Goal: Task Accomplishment & Management: Use online tool/utility

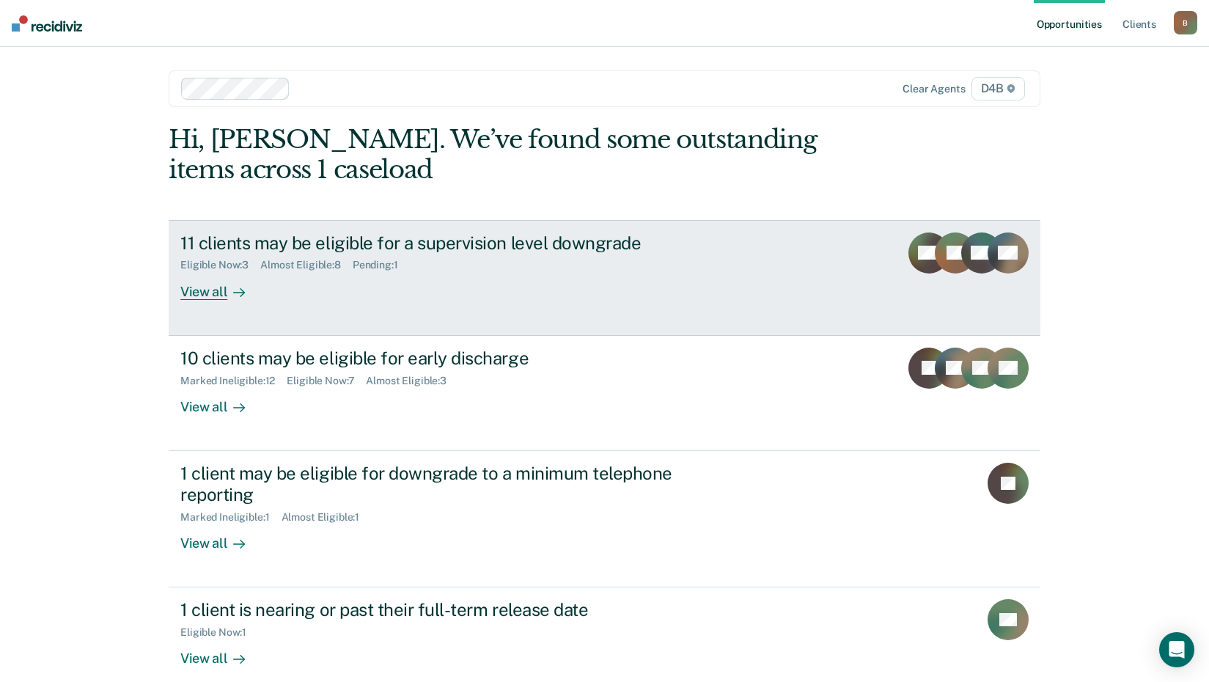
click at [208, 295] on div "View all" at bounding box center [221, 285] width 82 height 29
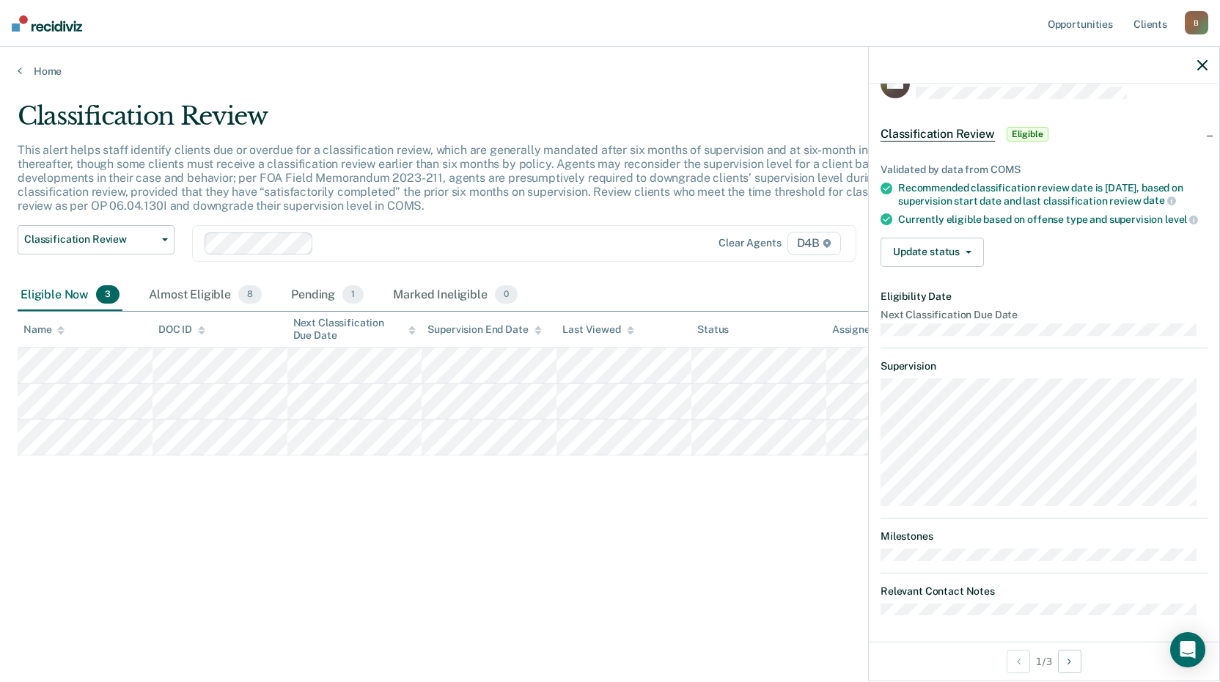
scroll to position [47, 0]
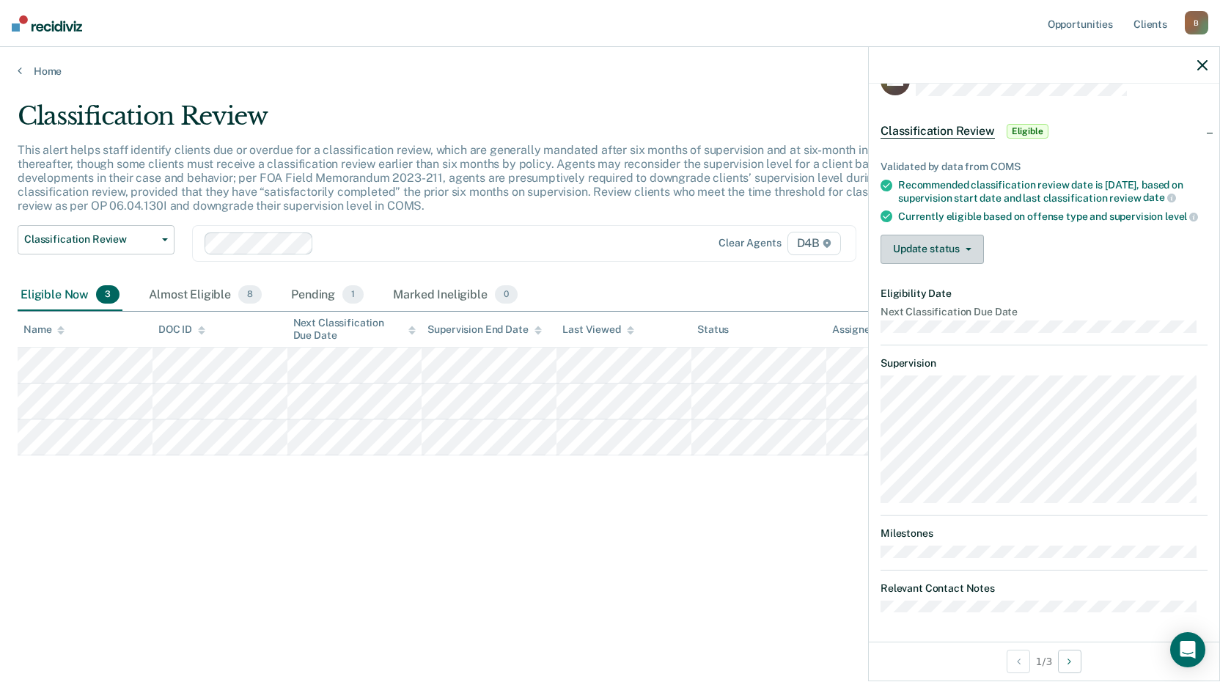
click at [934, 241] on button "Update status" at bounding box center [931, 249] width 103 height 29
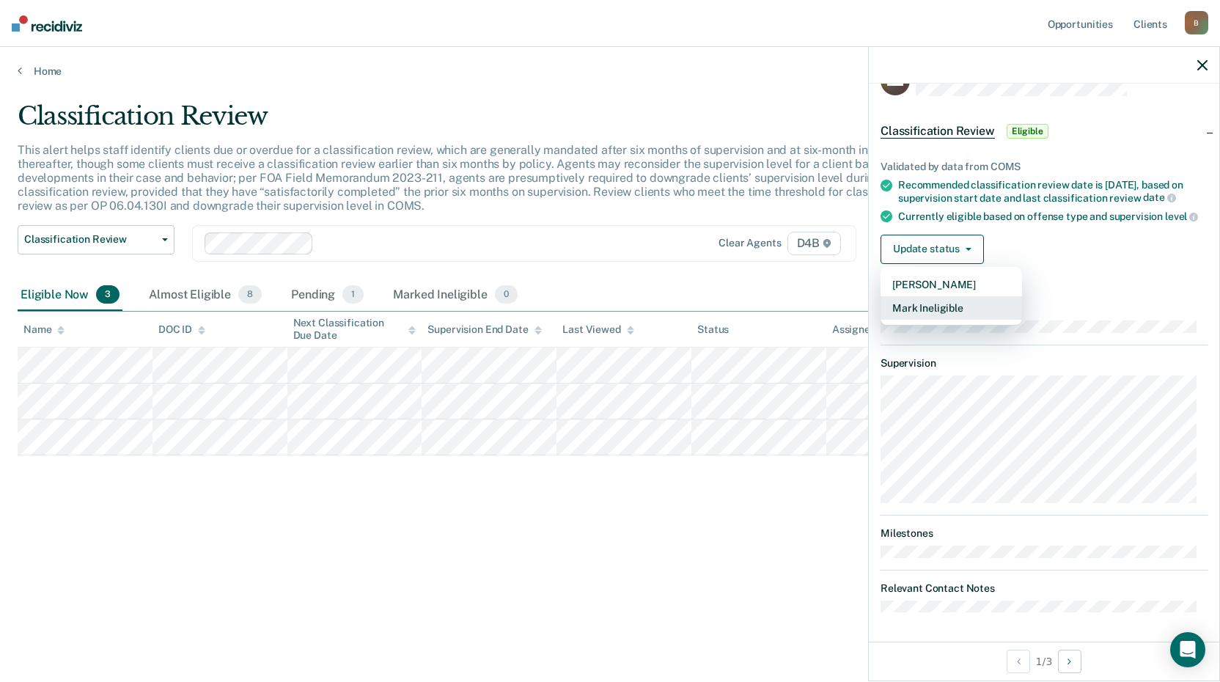
click at [938, 306] on button "Mark Ineligible" at bounding box center [950, 307] width 141 height 23
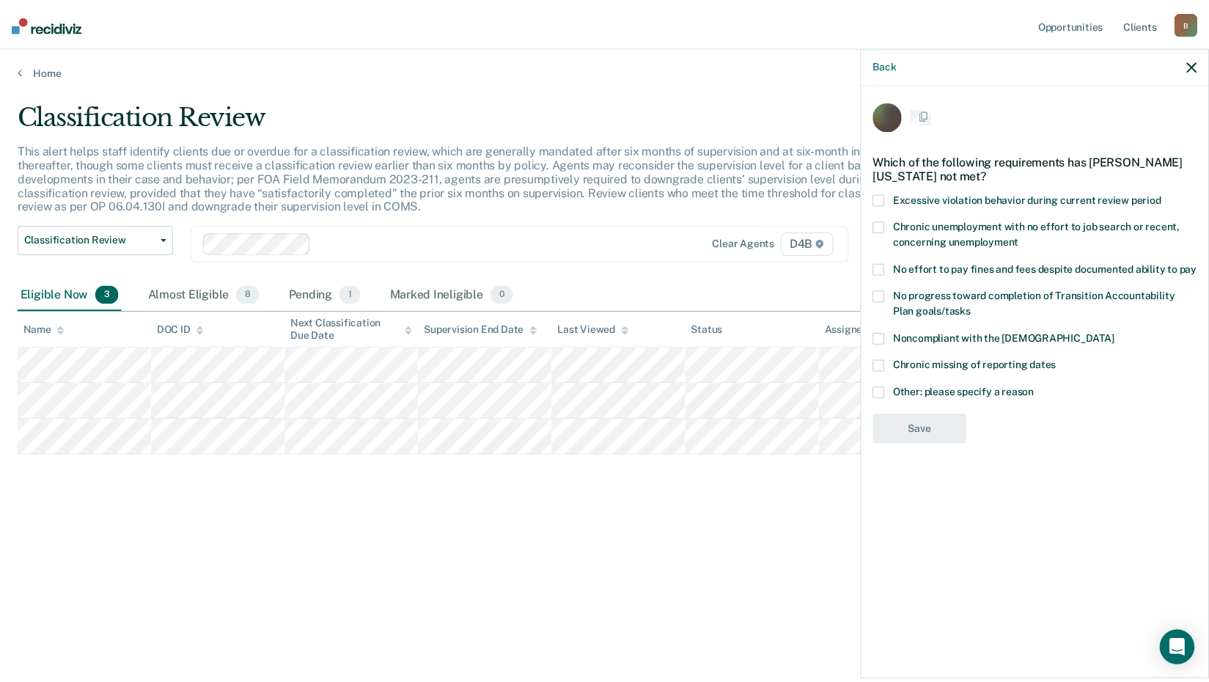
scroll to position [0, 0]
click at [888, 393] on span at bounding box center [886, 394] width 12 height 12
click at [1043, 388] on input "Other: please specify a reason" at bounding box center [1043, 388] width 0 height 0
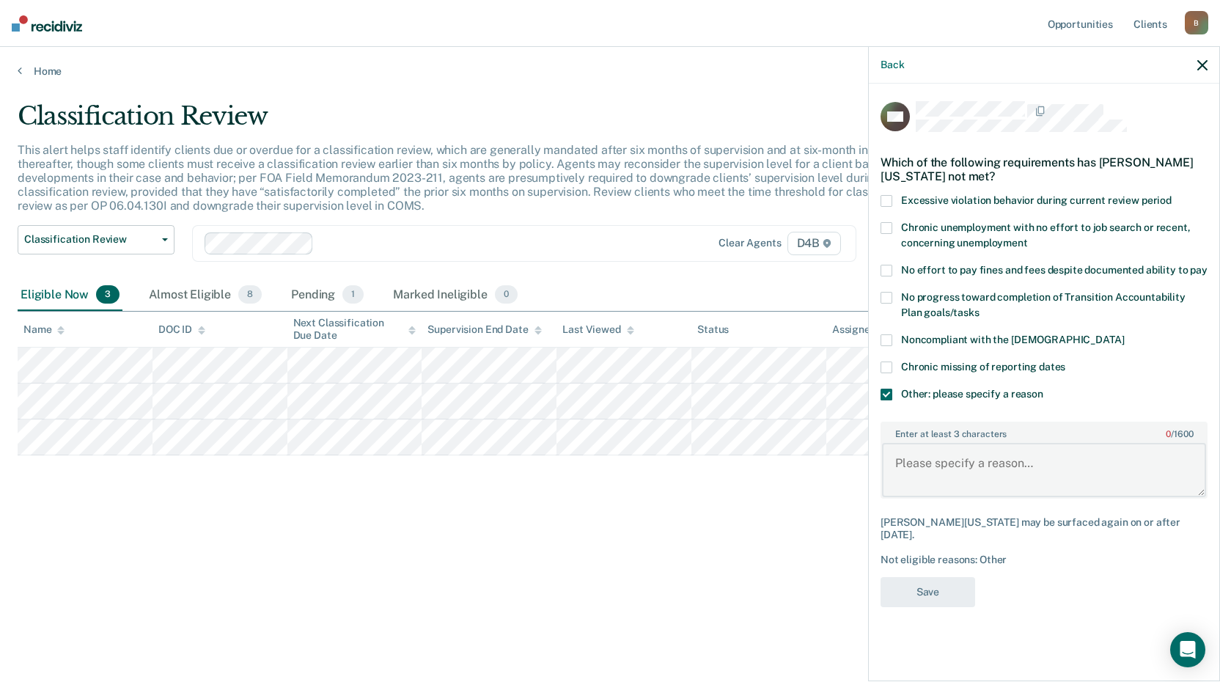
click at [910, 471] on textarea "Enter at least 3 characters 0 / 1600" at bounding box center [1044, 470] width 324 height 54
type textarea "lifer"
click at [931, 580] on button "Save" at bounding box center [927, 592] width 95 height 30
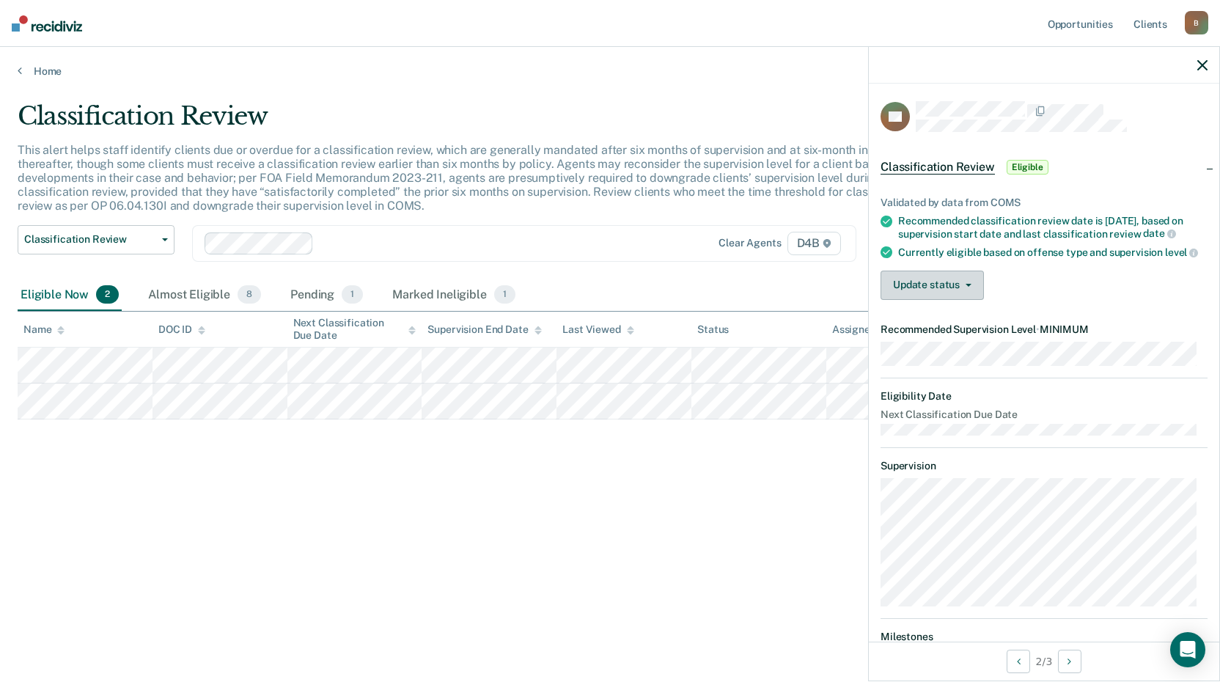
click at [951, 293] on button "Update status" at bounding box center [931, 284] width 103 height 29
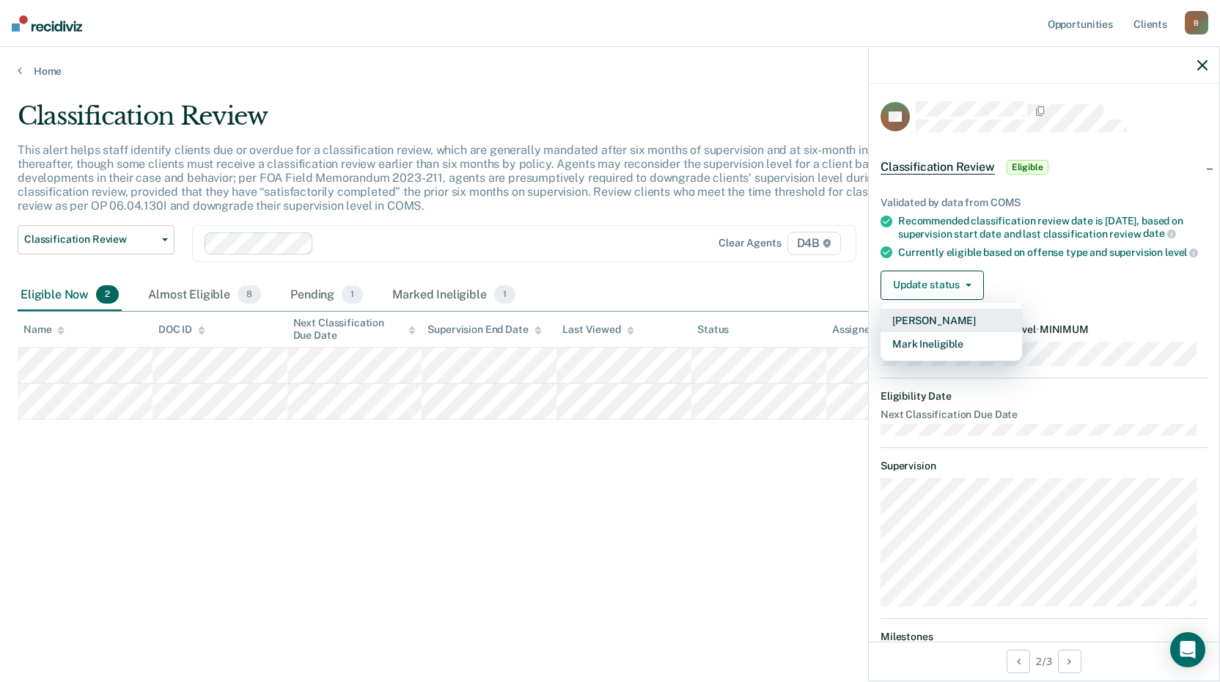
click at [940, 324] on button "[PERSON_NAME]" at bounding box center [950, 320] width 141 height 23
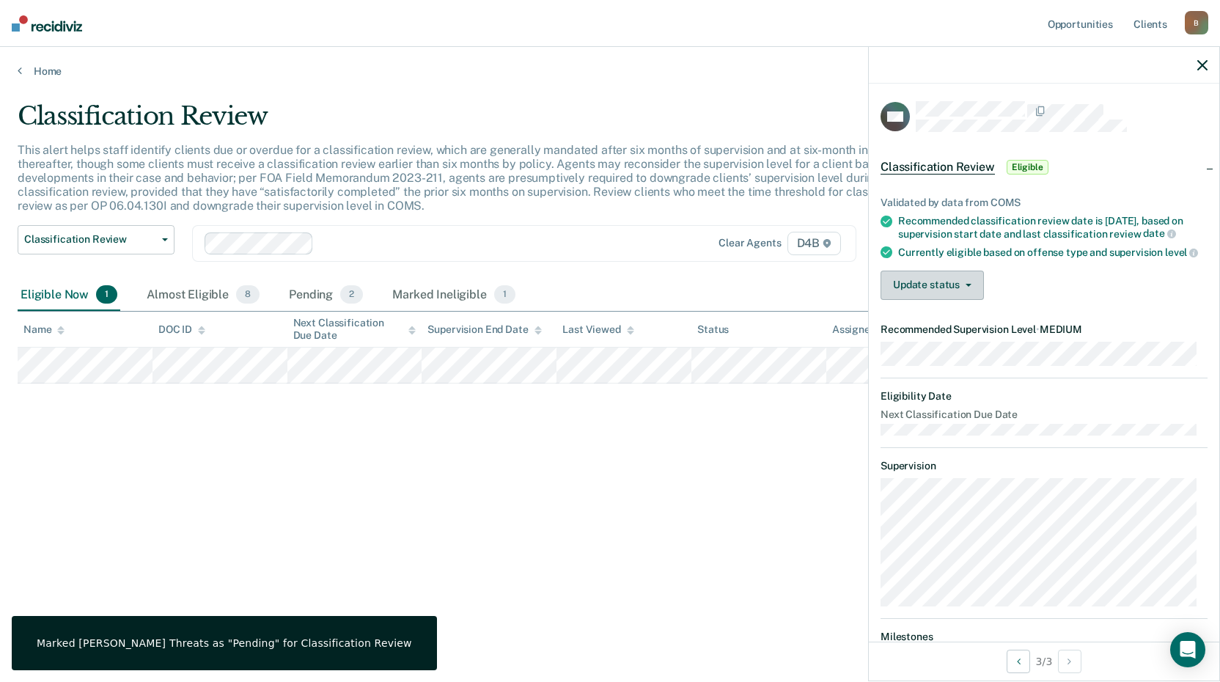
click at [918, 295] on button "Update status" at bounding box center [931, 284] width 103 height 29
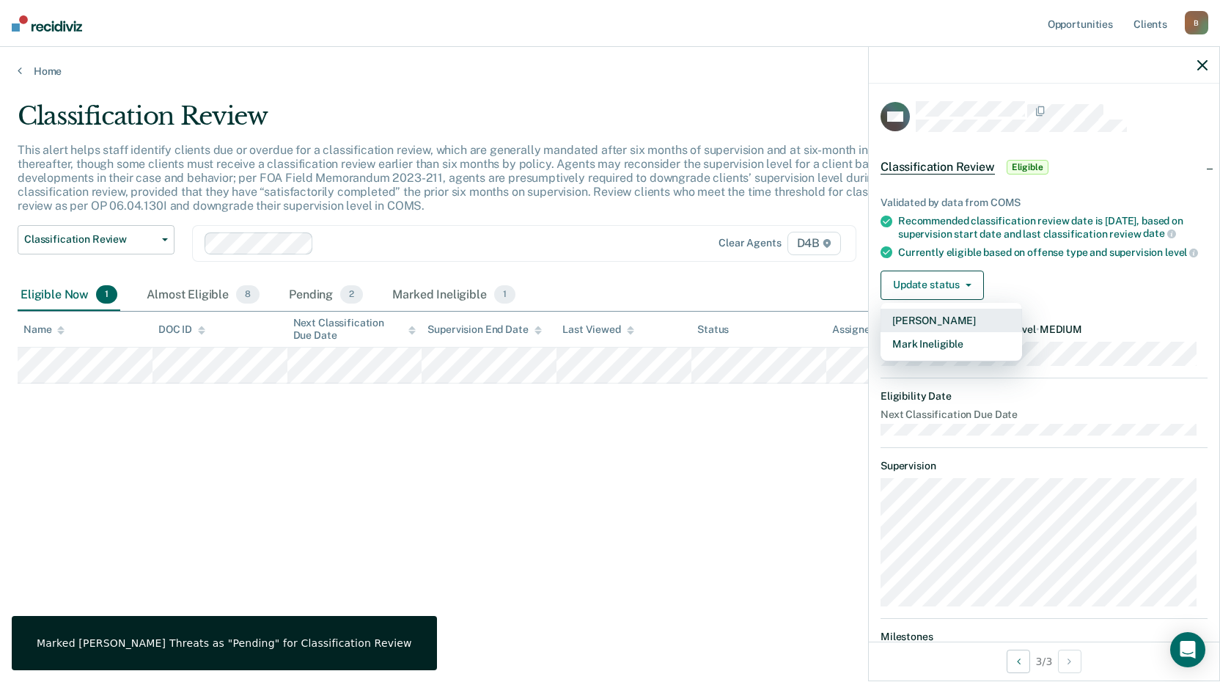
click at [923, 330] on button "[PERSON_NAME]" at bounding box center [950, 320] width 141 height 23
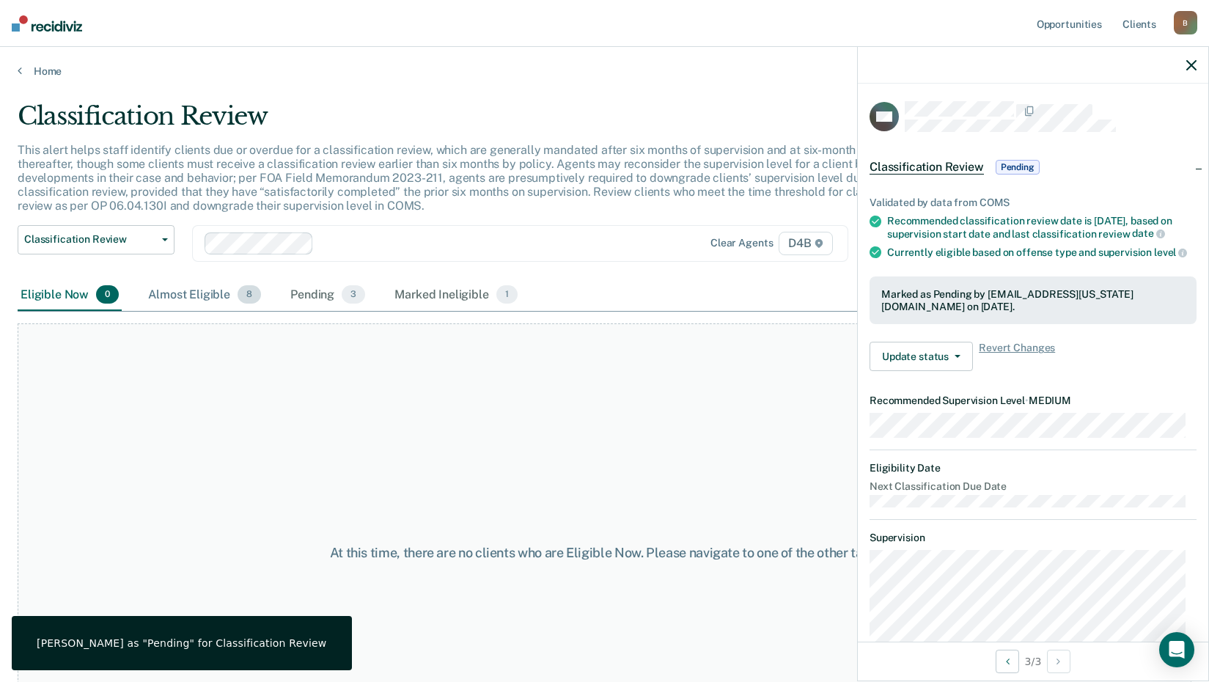
click at [215, 291] on div "Almost Eligible 8" at bounding box center [204, 295] width 119 height 32
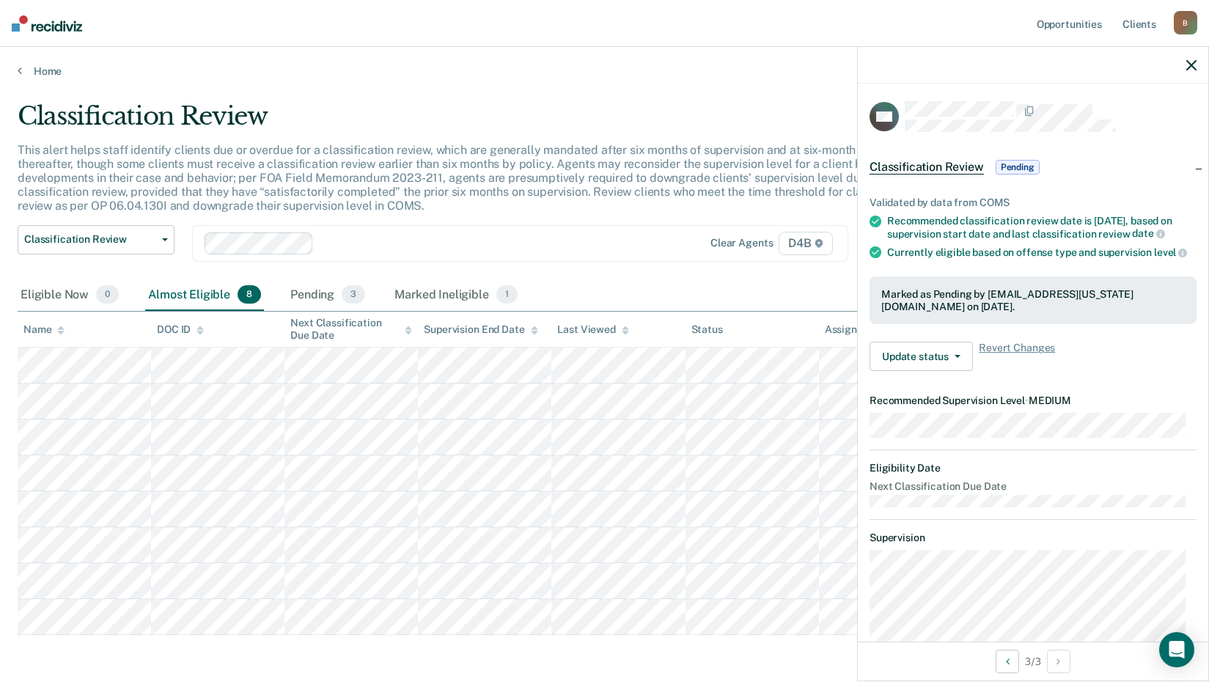
click at [30, 62] on div "Home" at bounding box center [604, 62] width 1209 height 31
click at [37, 68] on link "Home" at bounding box center [604, 70] width 1173 height 13
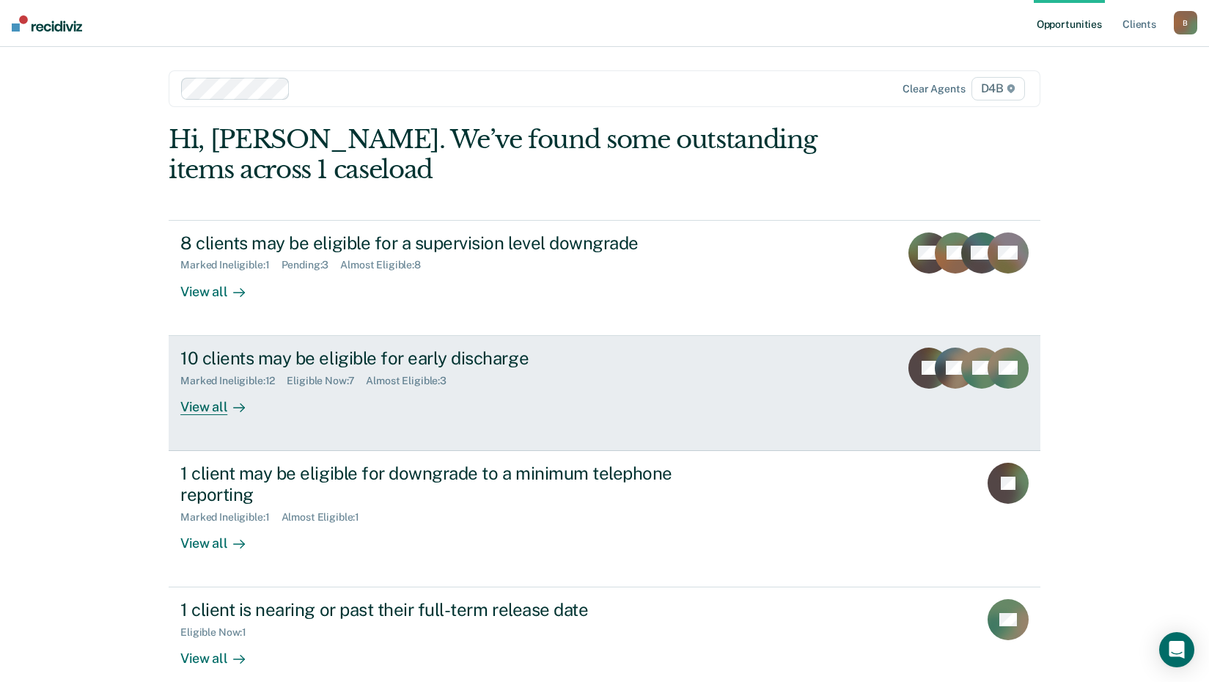
click at [210, 403] on div "View all" at bounding box center [221, 400] width 82 height 29
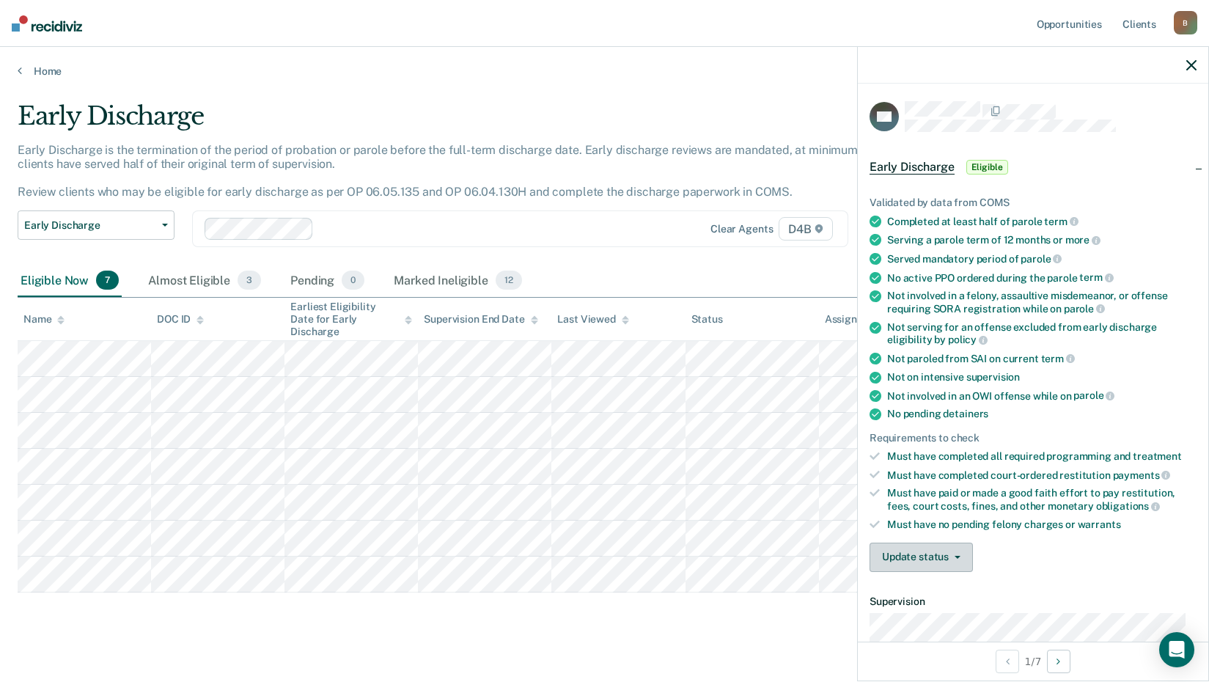
click at [931, 552] on button "Update status" at bounding box center [920, 556] width 103 height 29
click at [926, 616] on button "Mark Ineligible" at bounding box center [939, 615] width 141 height 23
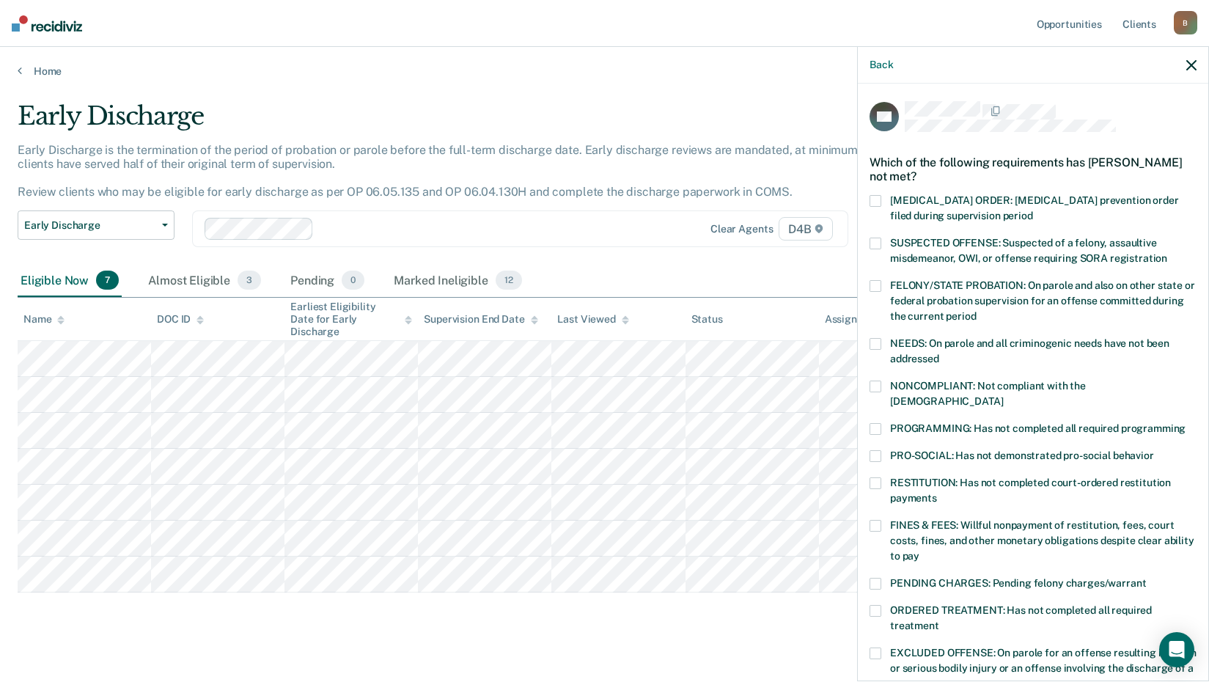
click at [875, 383] on span at bounding box center [875, 386] width 12 height 12
click at [1003, 396] on input "NONCOMPLIANT: Not compliant with the [DEMOGRAPHIC_DATA]" at bounding box center [1003, 396] width 0 height 0
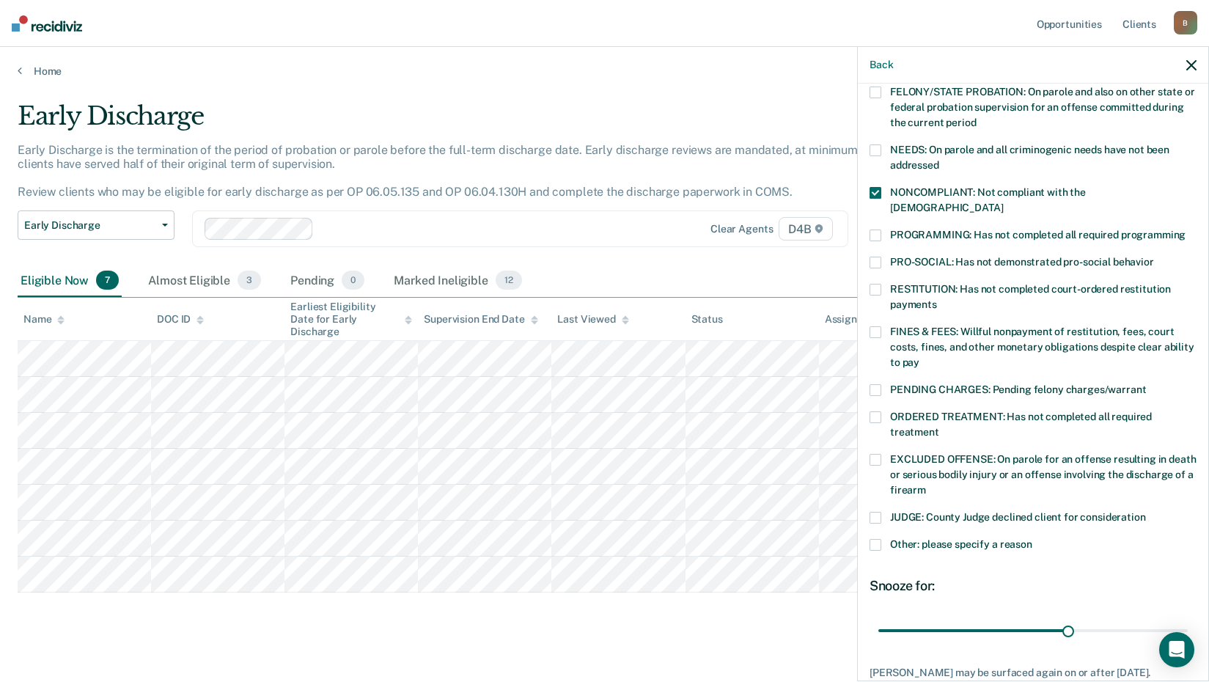
scroll to position [220, 0]
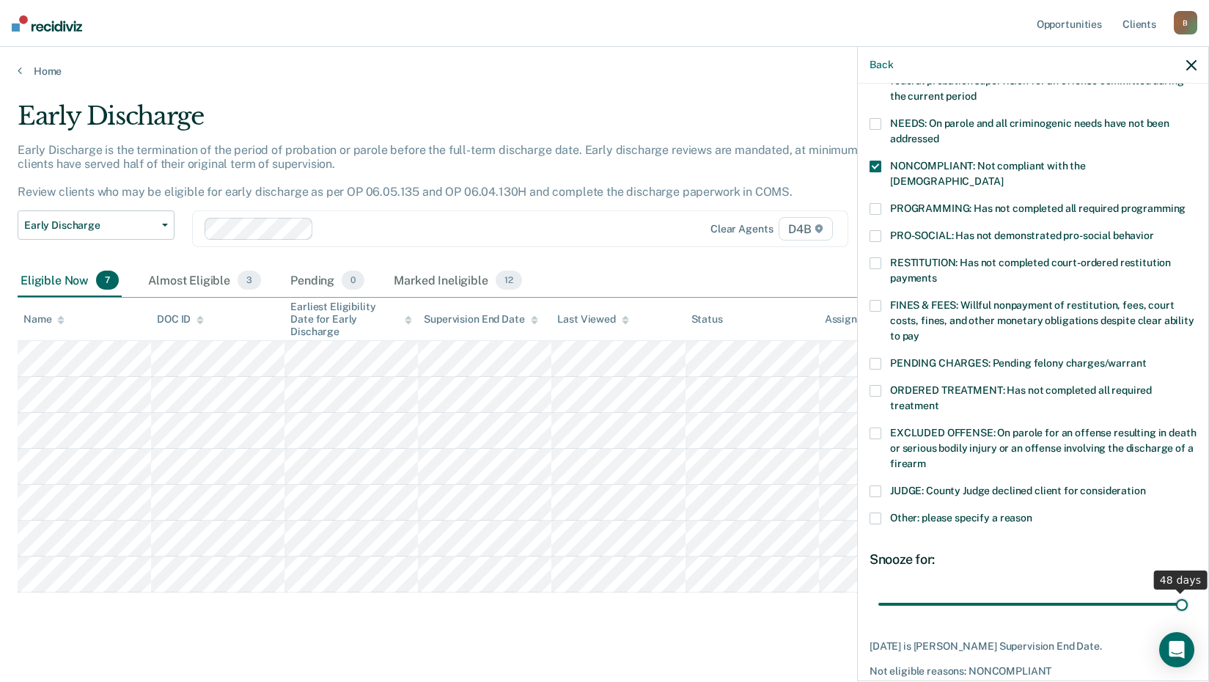
drag, startPoint x: 1059, startPoint y: 586, endPoint x: 1181, endPoint y: 580, distance: 121.8
type input "48"
click at [1181, 591] on input "range" at bounding box center [1032, 604] width 309 height 26
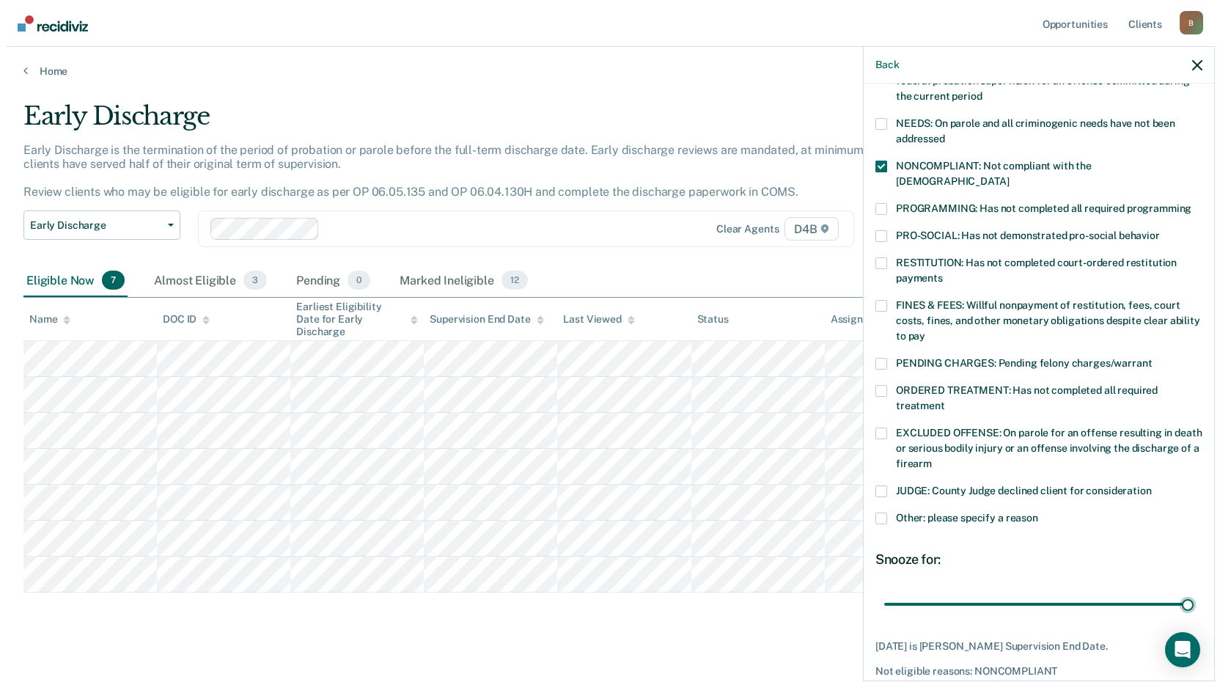
scroll to position [270, 0]
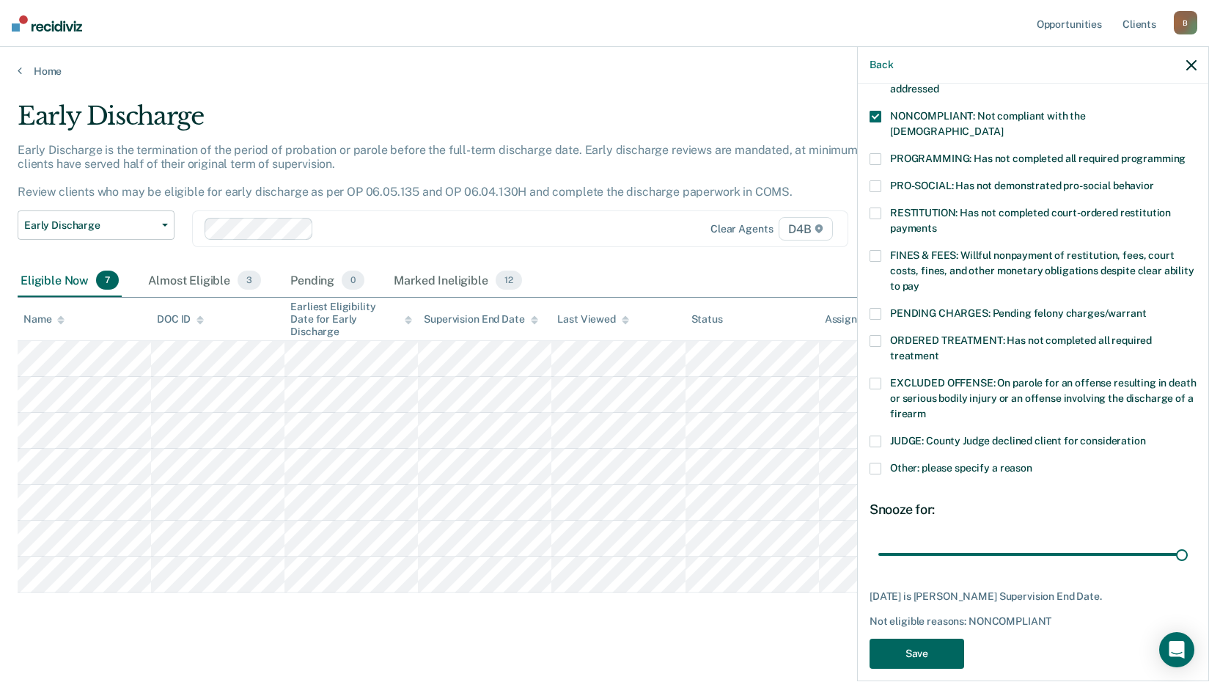
click at [934, 638] on button "Save" at bounding box center [916, 653] width 95 height 30
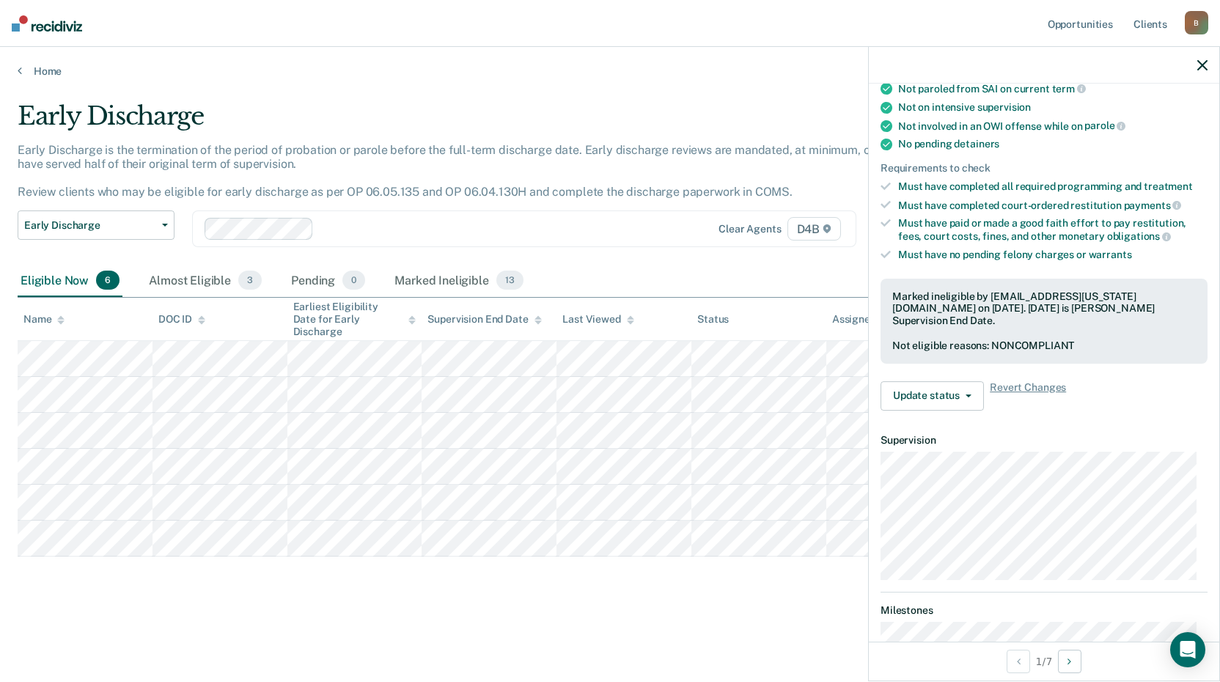
scroll to position [267, 0]
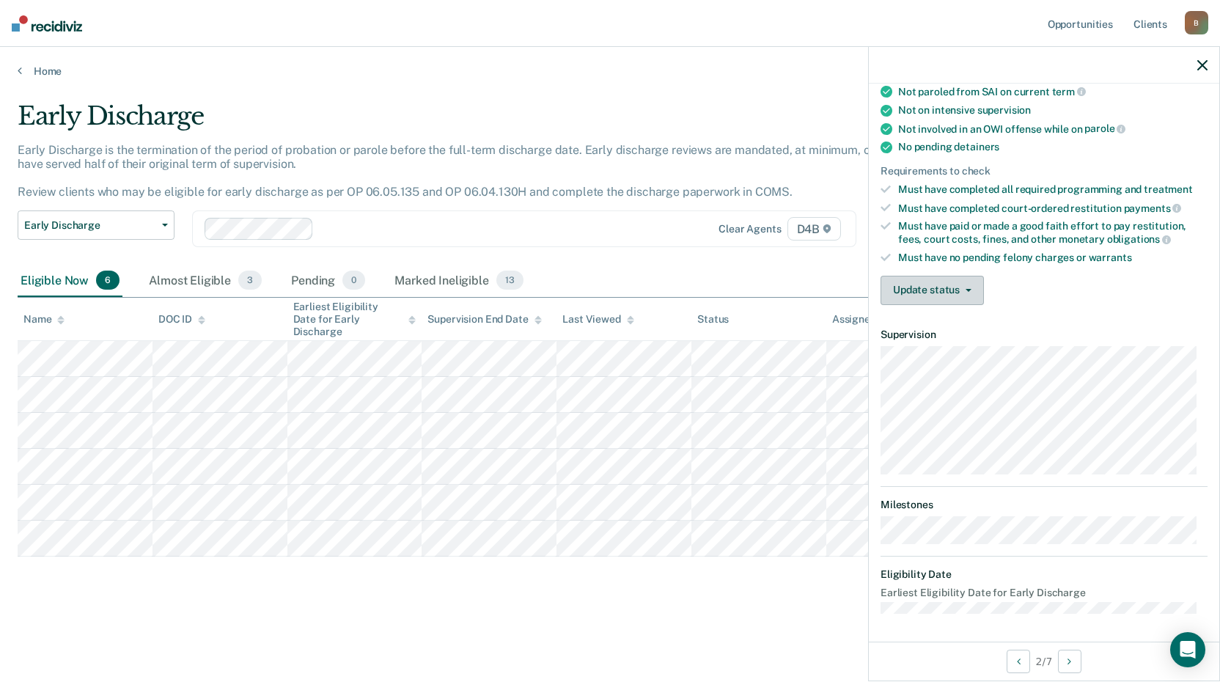
click at [938, 281] on button "Update status" at bounding box center [931, 290] width 103 height 29
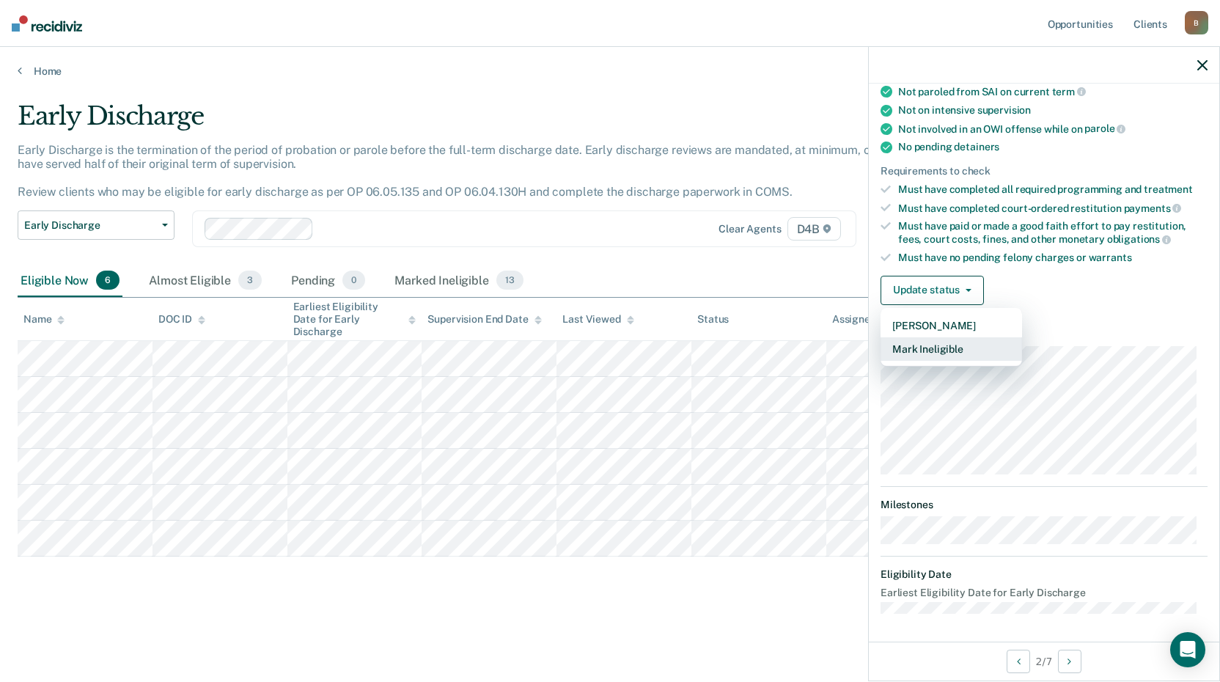
click at [938, 348] on button "Mark Ineligible" at bounding box center [950, 348] width 141 height 23
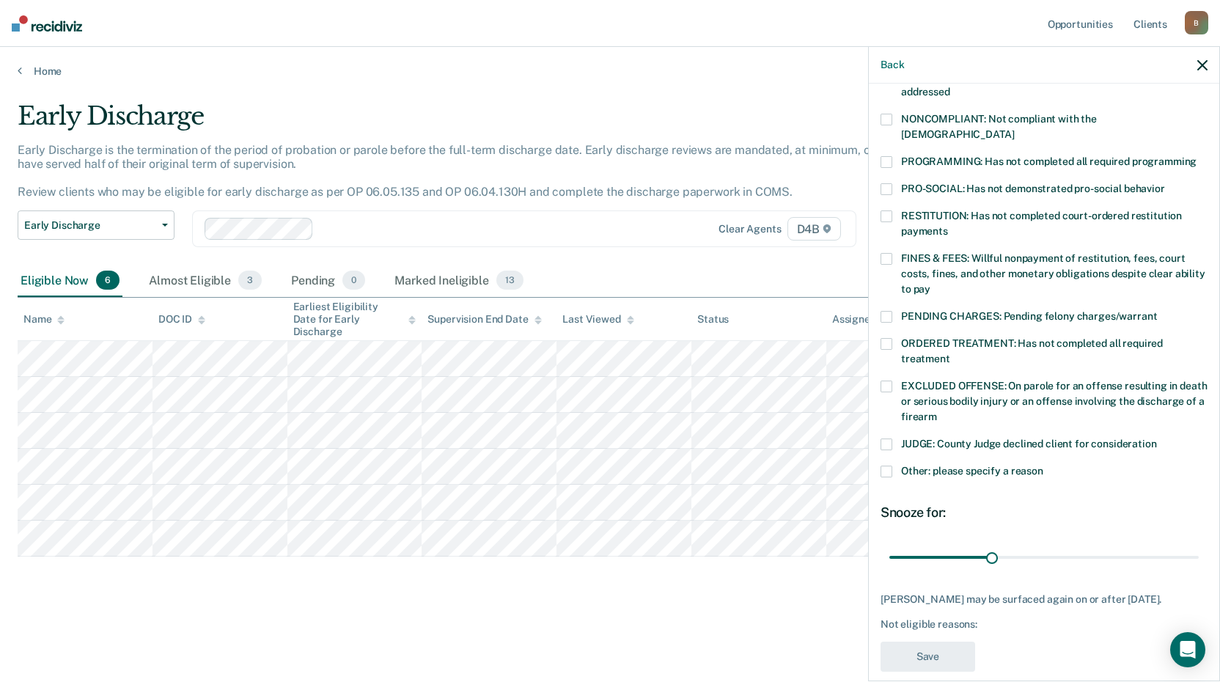
click at [891, 210] on span at bounding box center [886, 216] width 12 height 12
click at [948, 226] on input "RESTITUTION: Has not completed court-ordered restitution payments" at bounding box center [948, 226] width 0 height 0
click at [892, 235] on div "RESTITUTION: Has not completed court-ordered restitution payments" at bounding box center [1043, 231] width 327 height 43
click at [884, 253] on span at bounding box center [886, 259] width 12 height 12
click at [930, 284] on input "FINES & FEES: Willful nonpayment of restitution, fees, court costs, fines, and …" at bounding box center [930, 284] width 0 height 0
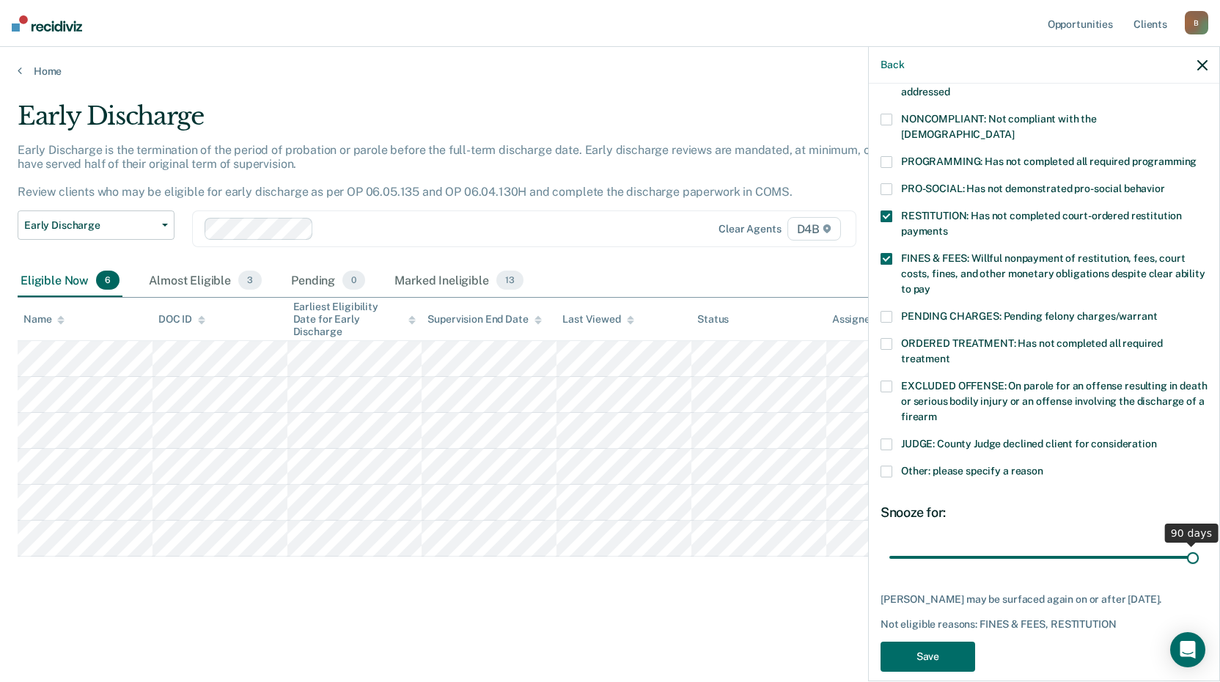
drag, startPoint x: 993, startPoint y: 543, endPoint x: 1185, endPoint y: 528, distance: 192.6
type input "90"
click at [1185, 544] on input "range" at bounding box center [1043, 557] width 309 height 26
click at [935, 650] on button "Save" at bounding box center [927, 656] width 95 height 30
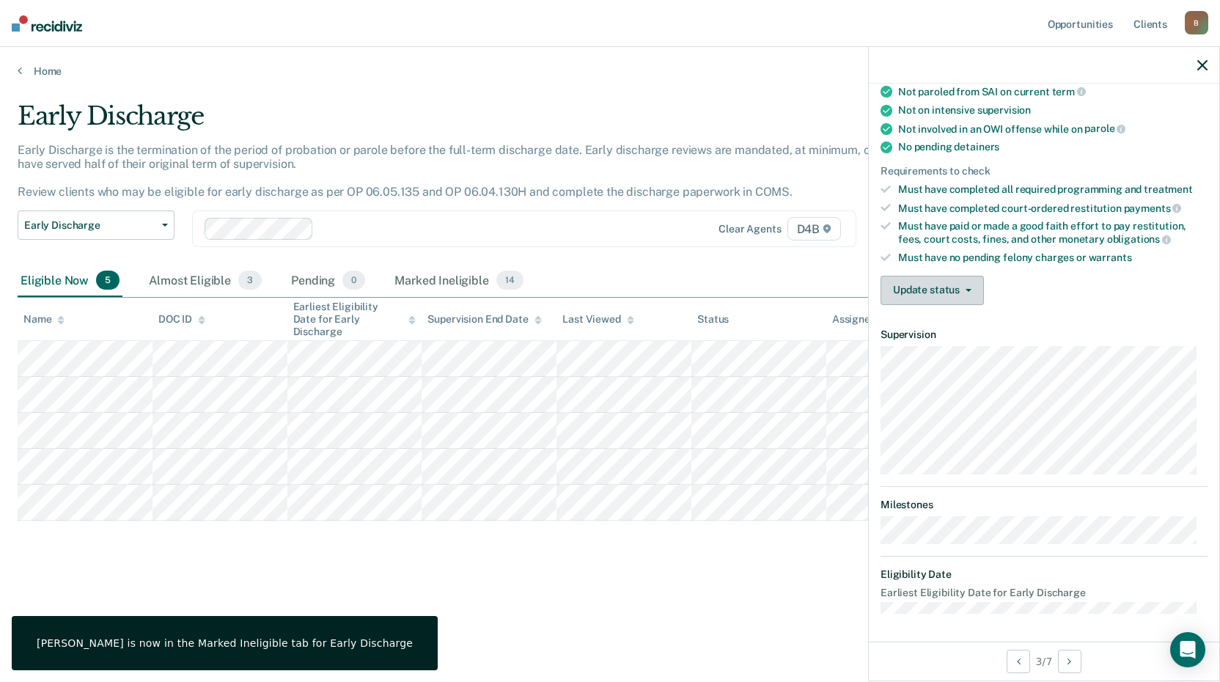
click at [930, 284] on button "Update status" at bounding box center [931, 290] width 103 height 29
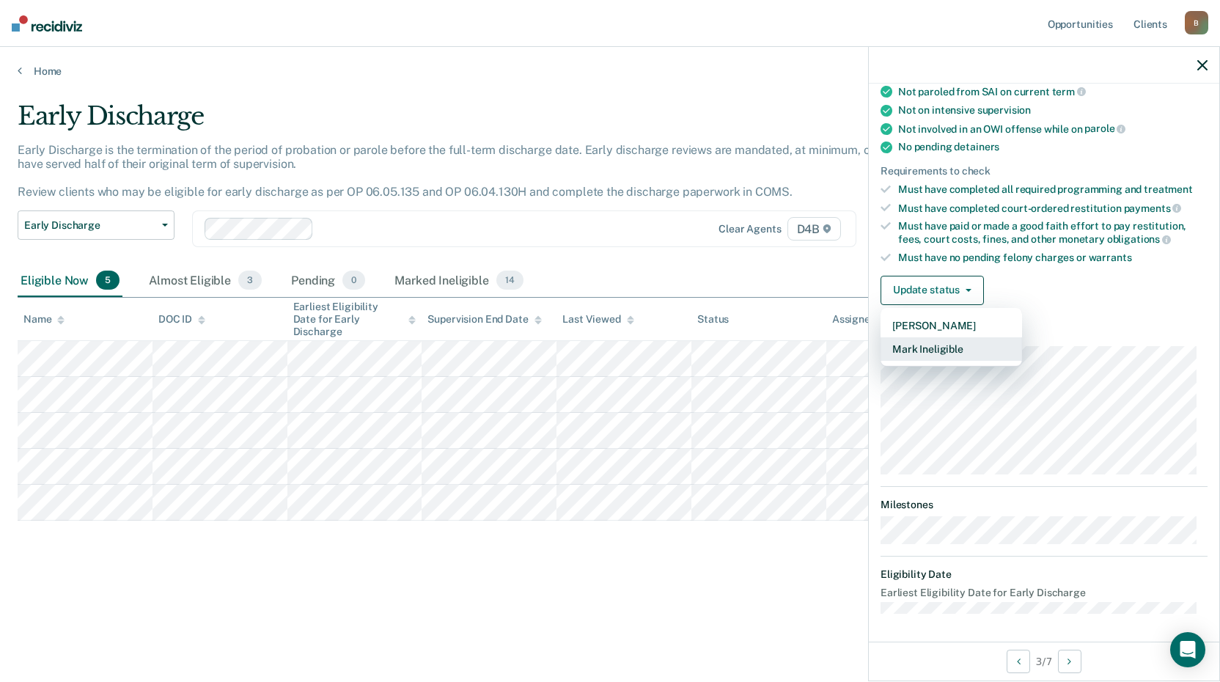
click at [937, 345] on button "Mark Ineligible" at bounding box center [950, 348] width 141 height 23
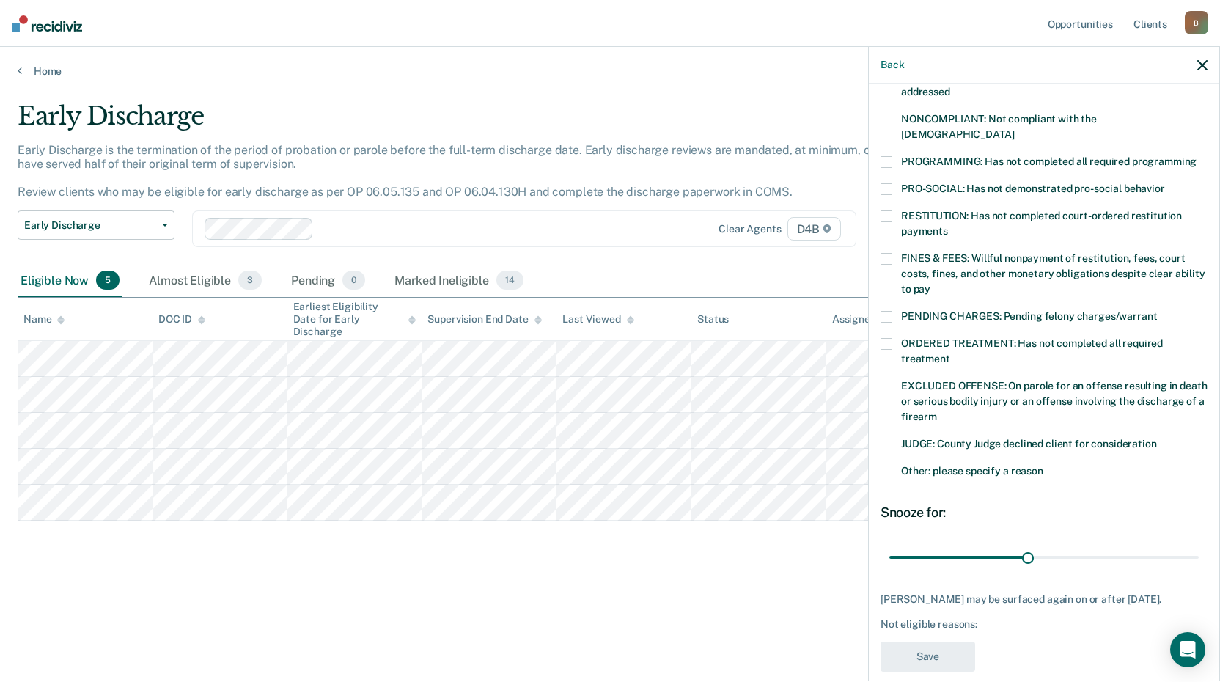
click at [885, 183] on span at bounding box center [886, 189] width 12 height 12
click at [1165, 183] on input "PRO-SOCIAL: Has not demonstrated pro-social behavior" at bounding box center [1165, 183] width 0 height 0
click at [891, 253] on span at bounding box center [886, 259] width 12 height 12
click at [930, 284] on input "FINES & FEES: Willful nonpayment of restitution, fees, court costs, fines, and …" at bounding box center [930, 284] width 0 height 0
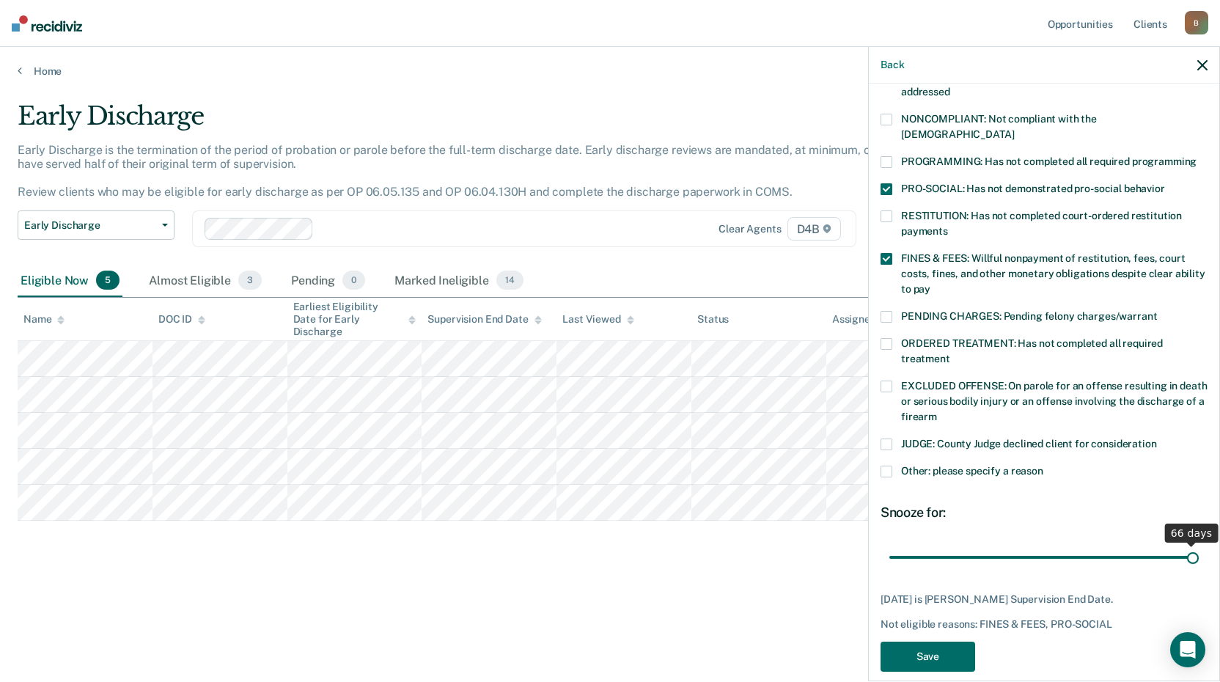
drag, startPoint x: 1026, startPoint y: 537, endPoint x: 1223, endPoint y: 533, distance: 196.5
type input "66"
click at [1198, 544] on input "range" at bounding box center [1043, 557] width 309 height 26
click at [951, 641] on button "Save" at bounding box center [927, 656] width 95 height 30
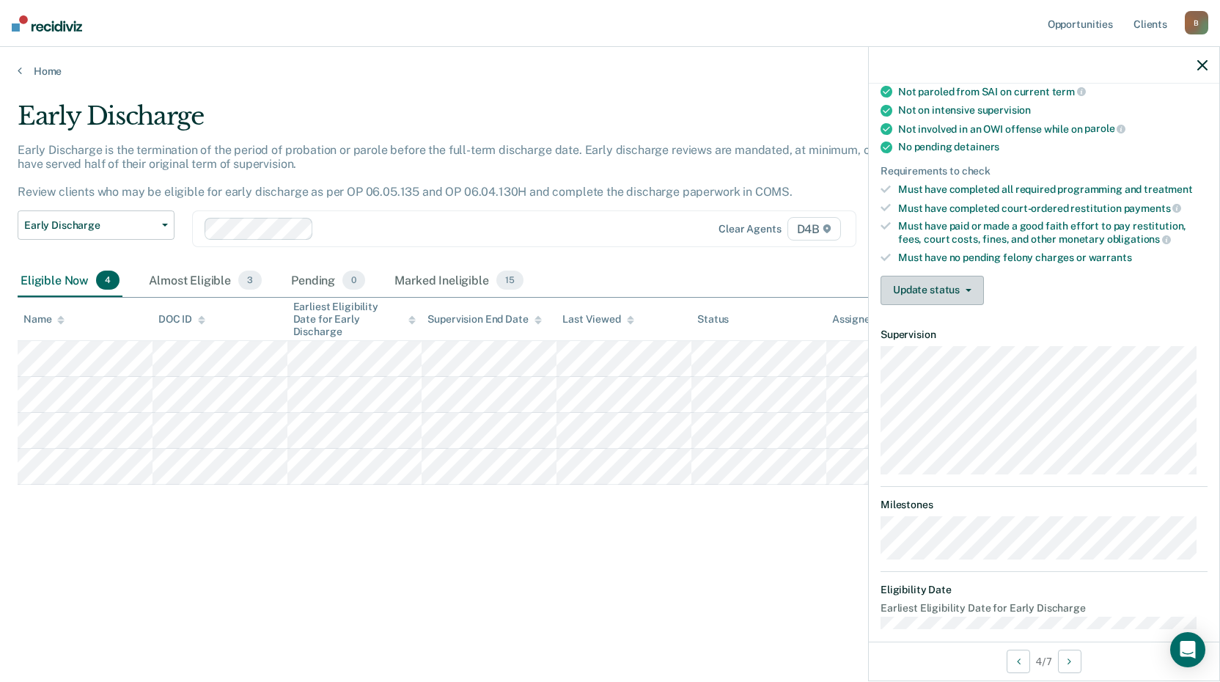
click at [947, 287] on button "Update status" at bounding box center [931, 290] width 103 height 29
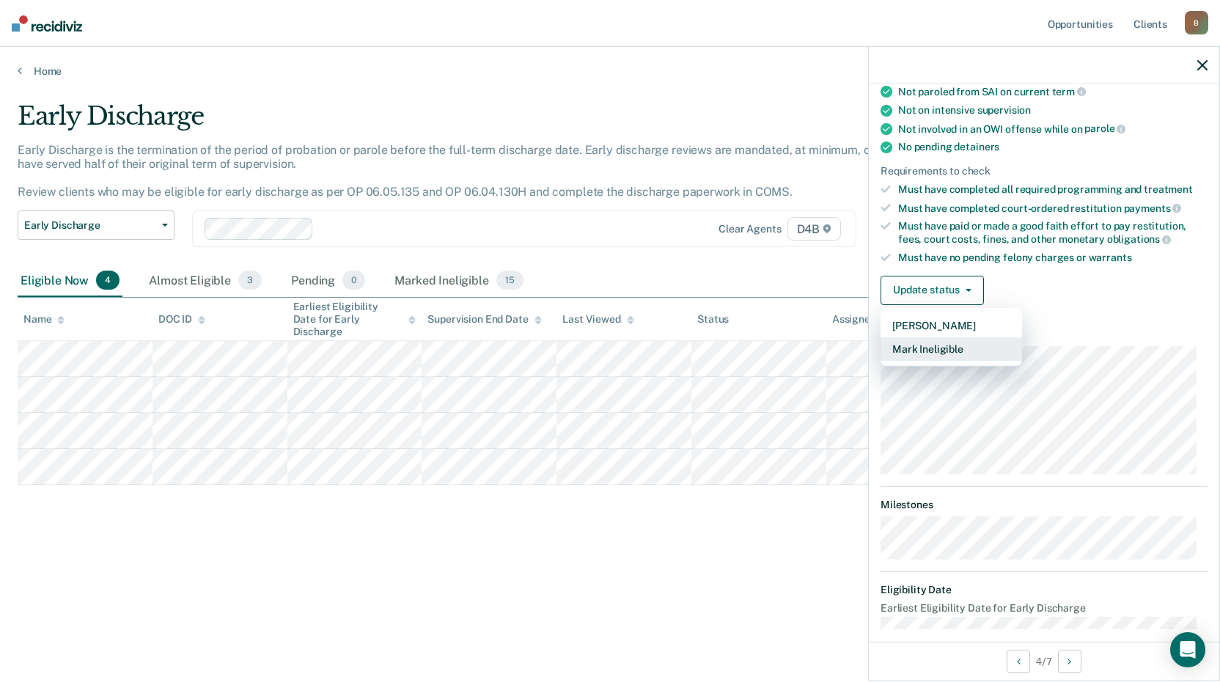
click at [950, 347] on button "Mark Ineligible" at bounding box center [950, 348] width 141 height 23
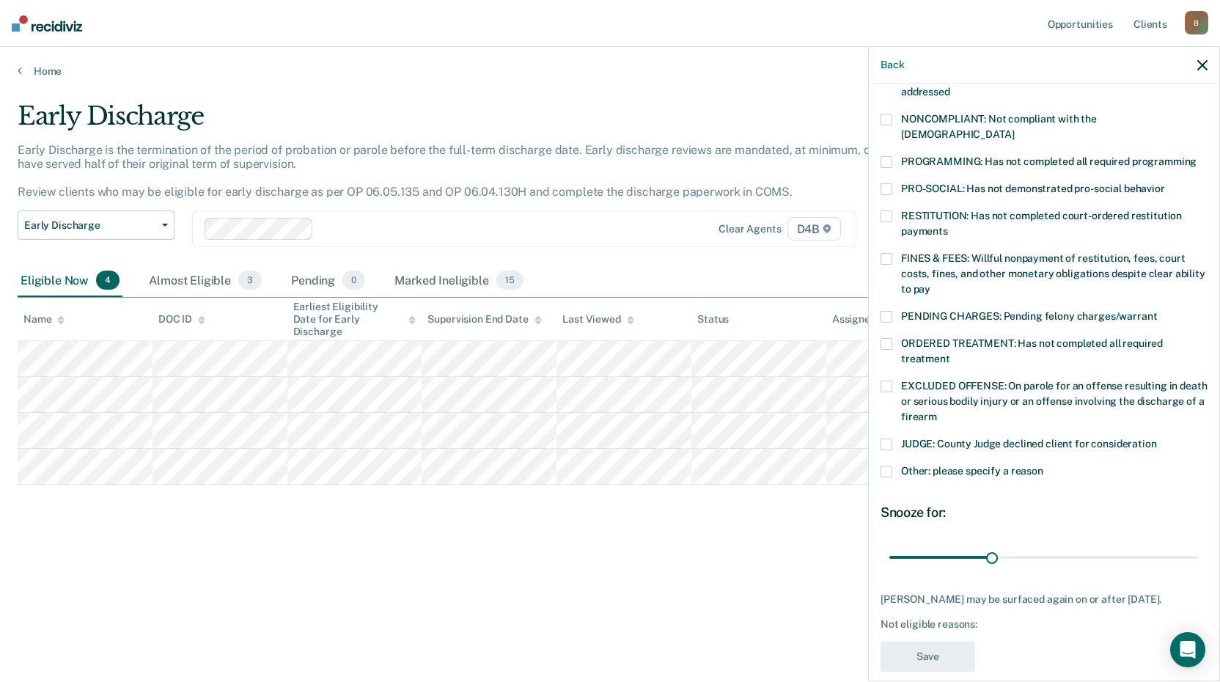
click at [889, 253] on span at bounding box center [886, 259] width 12 height 12
click at [930, 284] on input "FINES & FEES: Willful nonpayment of restitution, fees, court costs, fines, and …" at bounding box center [930, 284] width 0 height 0
click at [889, 192] on div "PRO-SOCIAL: Has not demonstrated pro-social behavior" at bounding box center [1043, 196] width 327 height 27
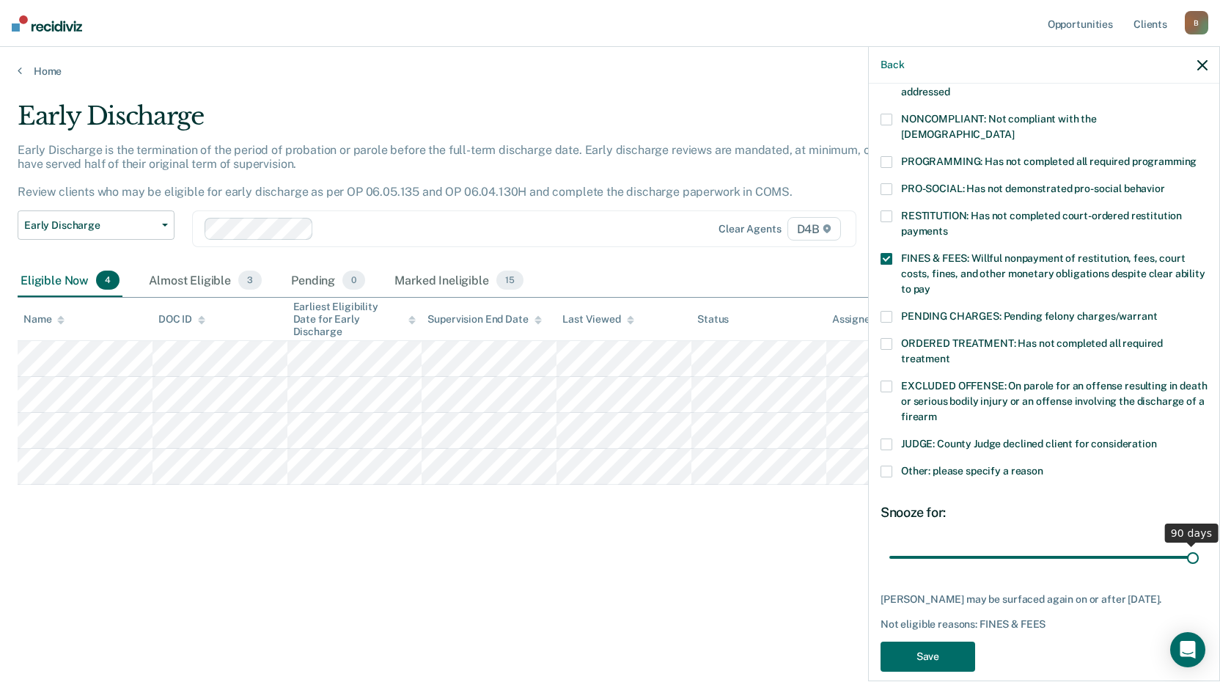
drag, startPoint x: 992, startPoint y: 541, endPoint x: 1243, endPoint y: 529, distance: 251.7
type input "90"
click at [1198, 544] on input "range" at bounding box center [1043, 557] width 309 height 26
click at [934, 652] on button "Save" at bounding box center [927, 656] width 95 height 30
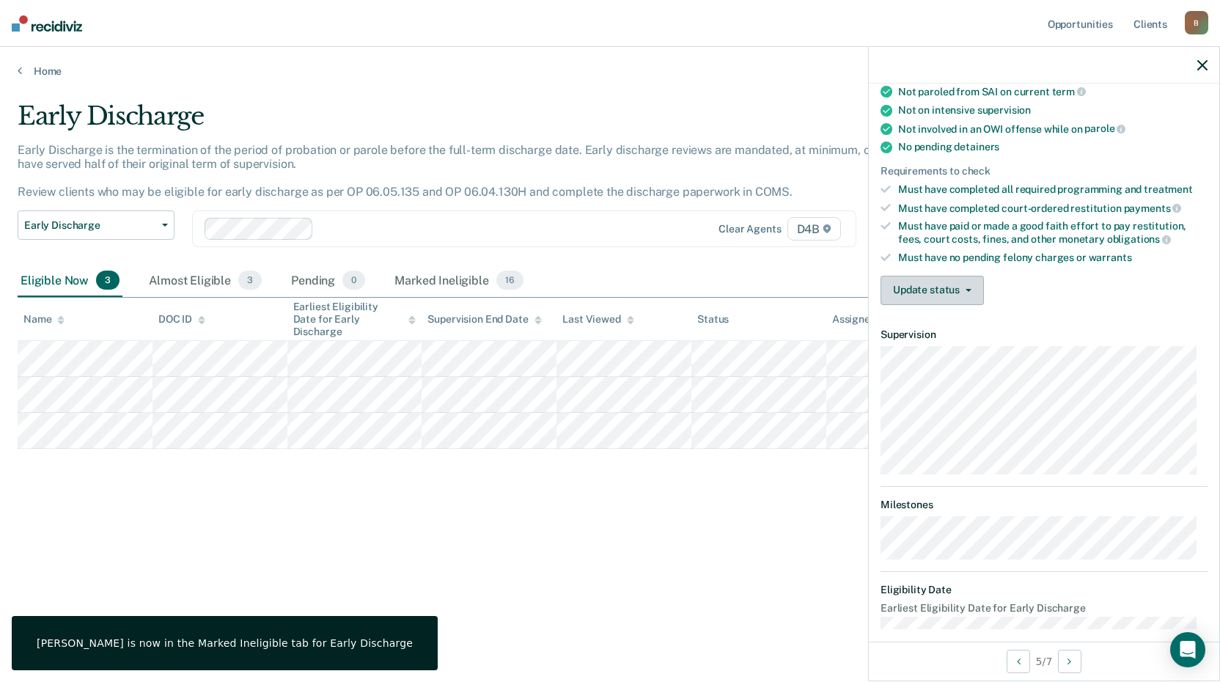
click at [921, 283] on button "Update status" at bounding box center [931, 290] width 103 height 29
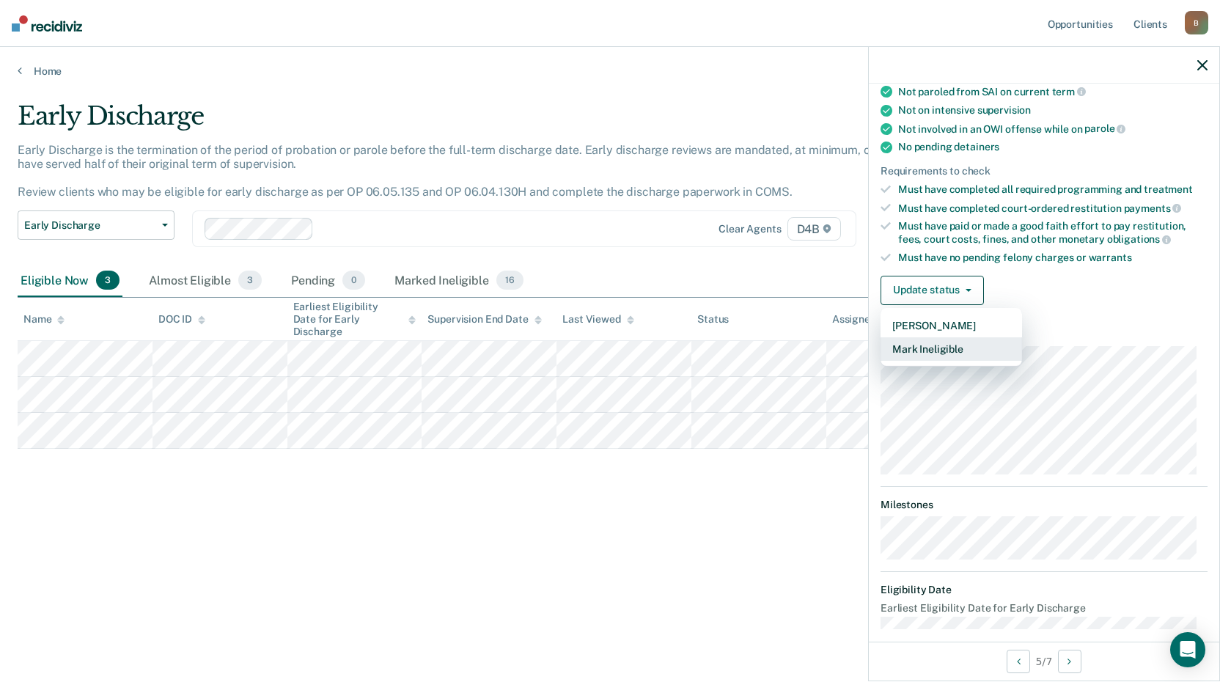
click at [946, 350] on button "Mark Ineligible" at bounding box center [950, 348] width 141 height 23
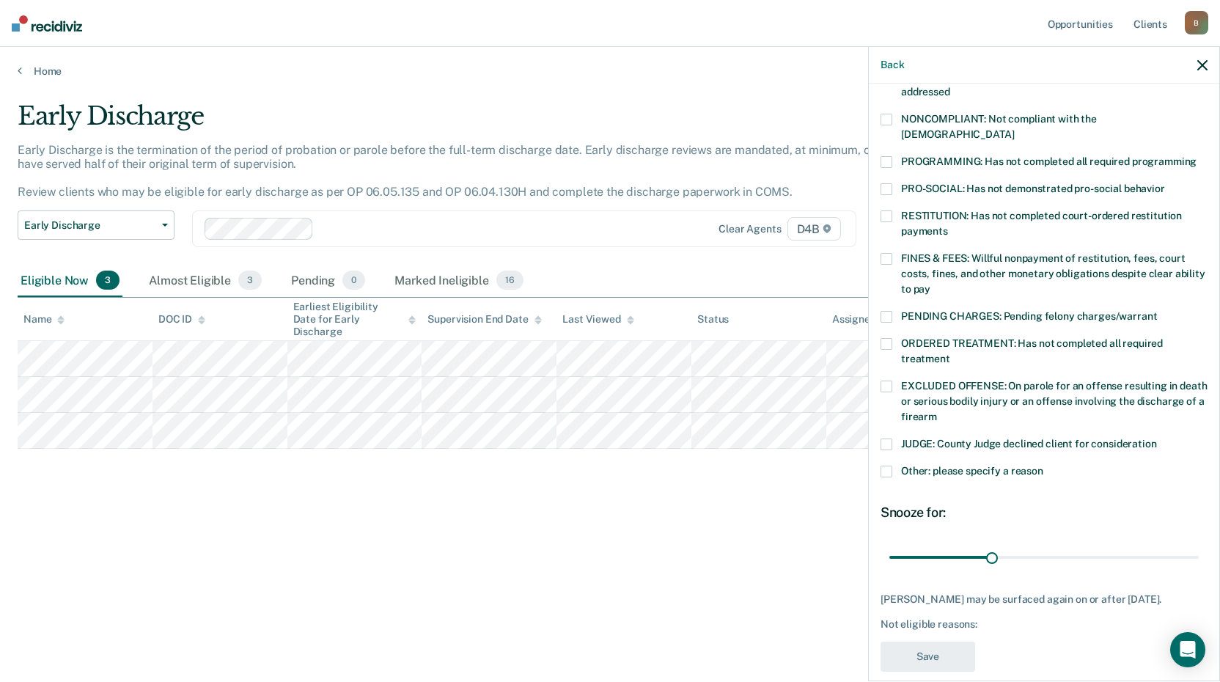
scroll to position [193, 0]
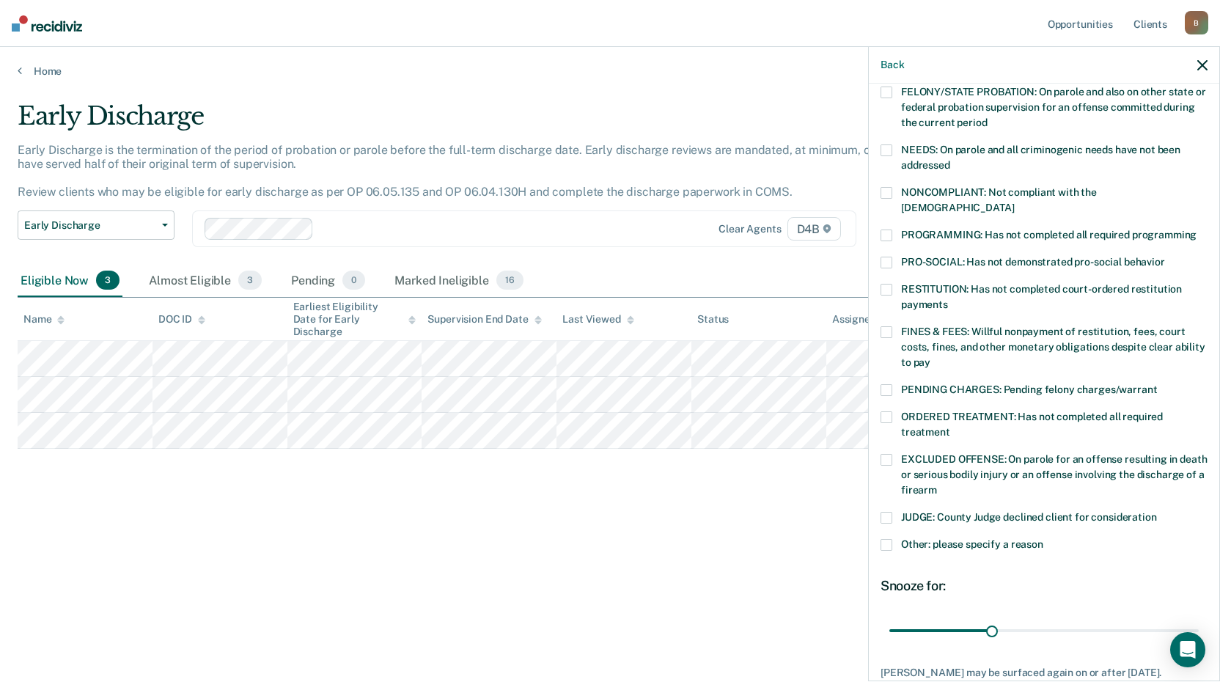
drag, startPoint x: 887, startPoint y: 187, endPoint x: 886, endPoint y: 196, distance: 8.8
click at [887, 189] on span at bounding box center [886, 193] width 12 height 12
click at [1014, 202] on input "NONCOMPLIANT: Not compliant with the [DEMOGRAPHIC_DATA]" at bounding box center [1014, 202] width 0 height 0
click at [887, 326] on span at bounding box center [886, 332] width 12 height 12
click at [930, 357] on input "FINES & FEES: Willful nonpayment of restitution, fees, court costs, fines, and …" at bounding box center [930, 357] width 0 height 0
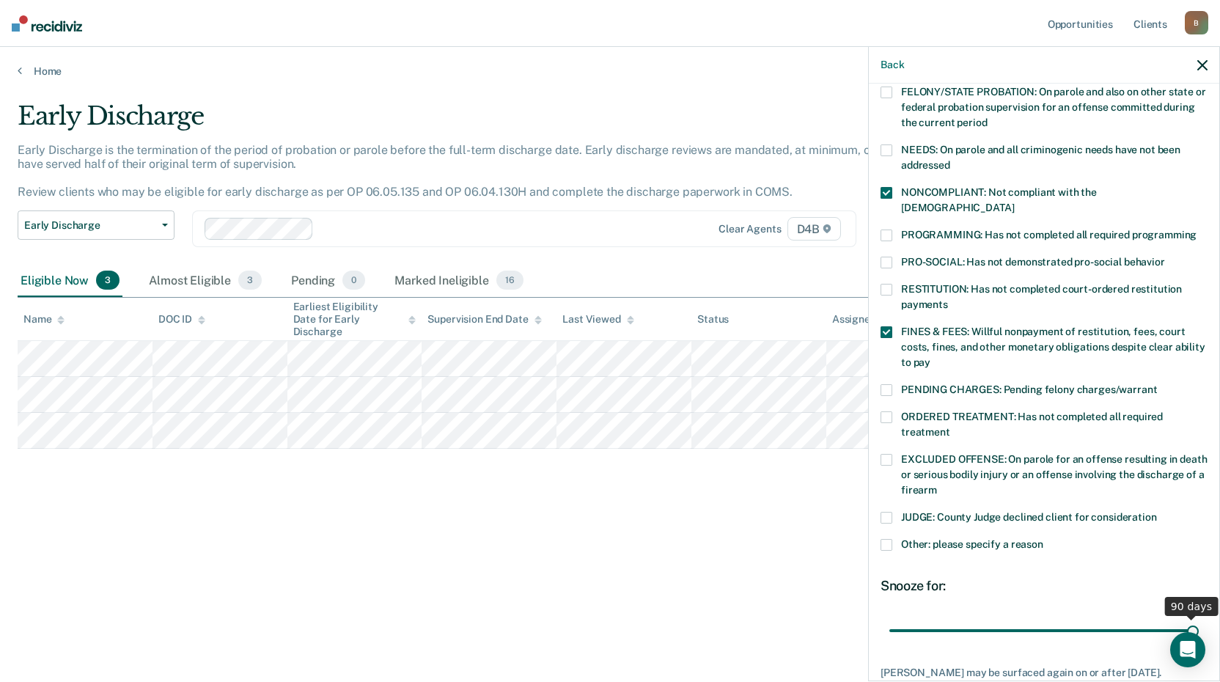
drag, startPoint x: 984, startPoint y: 613, endPoint x: 1197, endPoint y: 601, distance: 212.9
type input "90"
click at [1197, 617] on input "range" at bounding box center [1043, 630] width 309 height 26
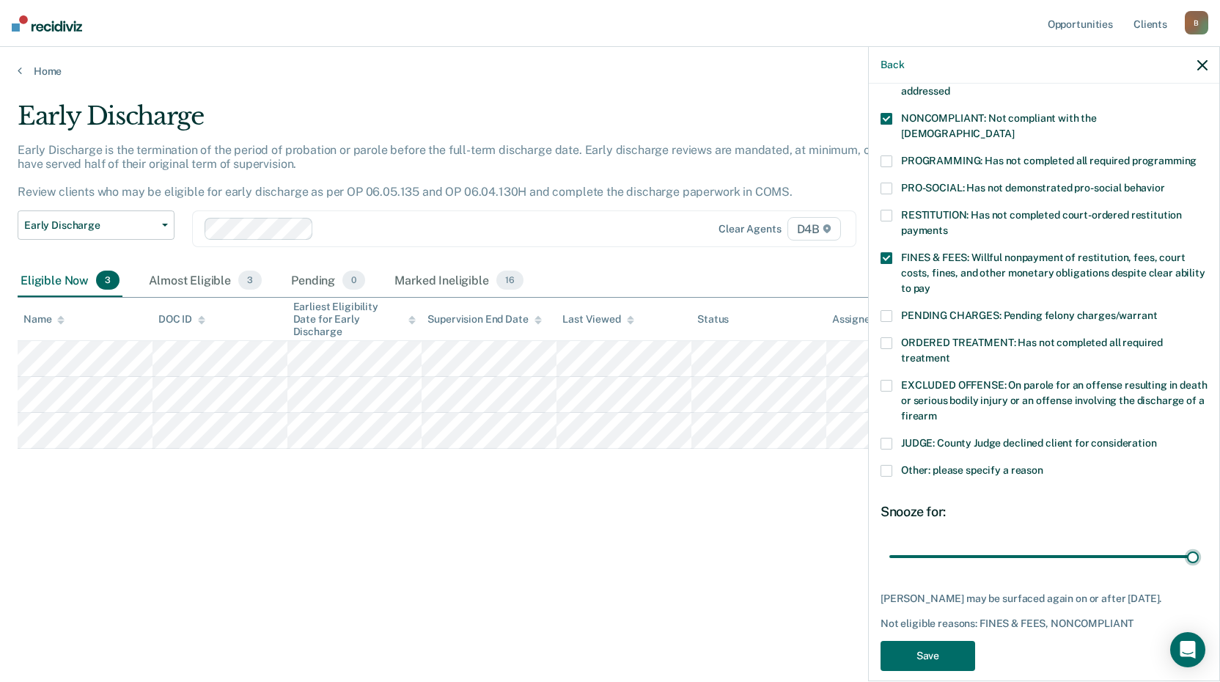
scroll to position [270, 0]
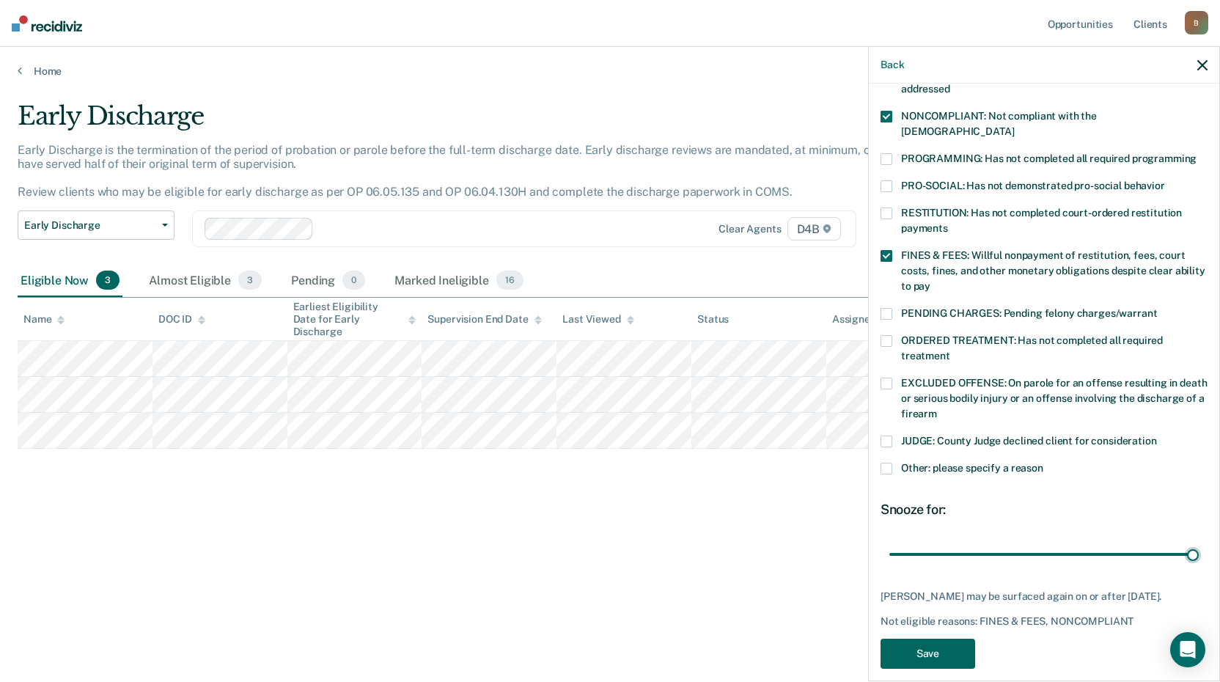
click at [934, 638] on button "Save" at bounding box center [927, 653] width 95 height 30
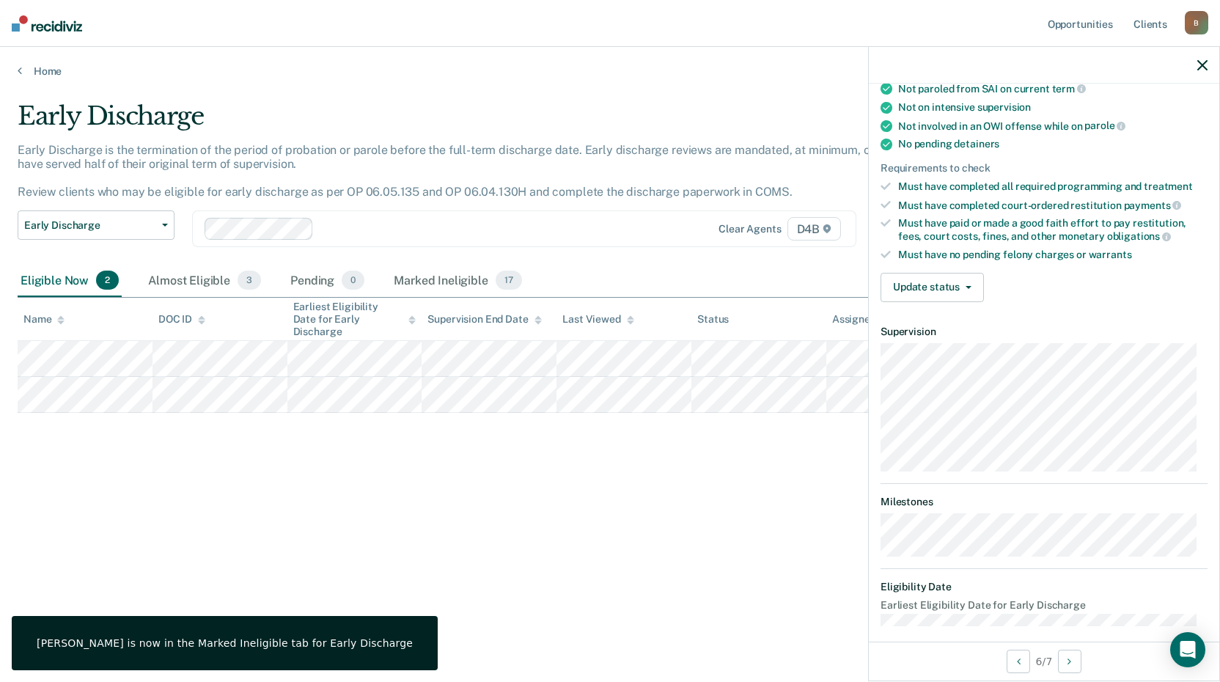
scroll to position [267, 0]
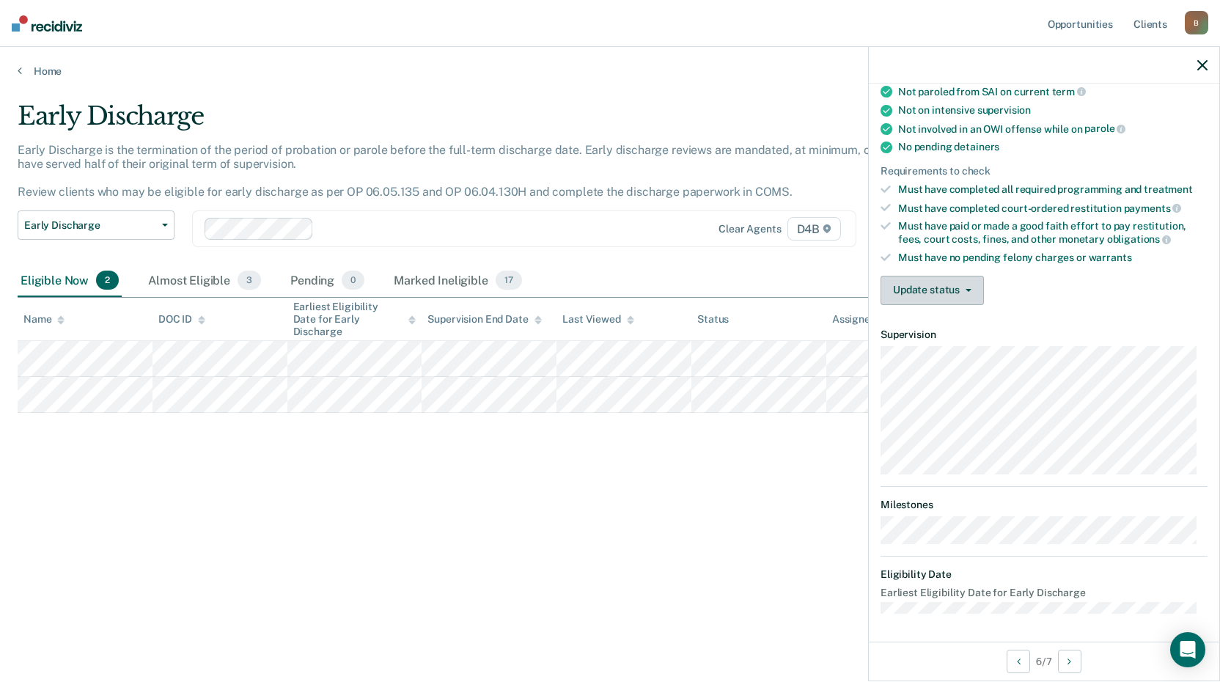
click at [961, 290] on span "button" at bounding box center [965, 290] width 12 height 3
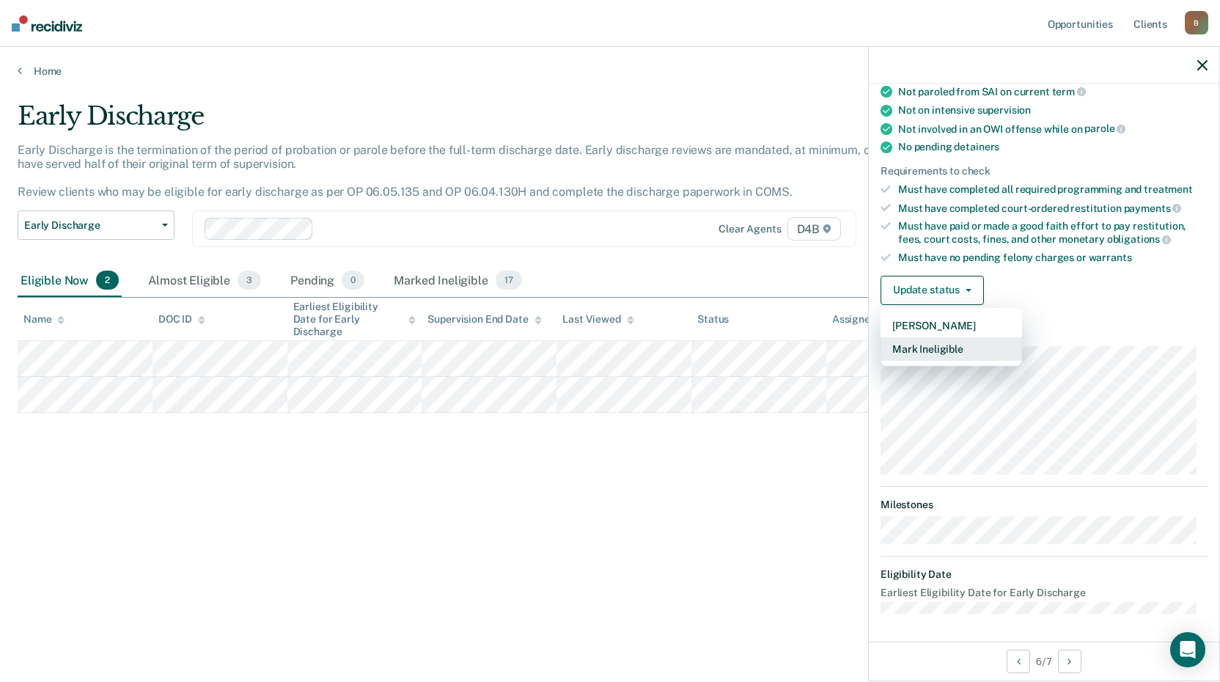
click at [953, 348] on button "Mark Ineligible" at bounding box center [950, 348] width 141 height 23
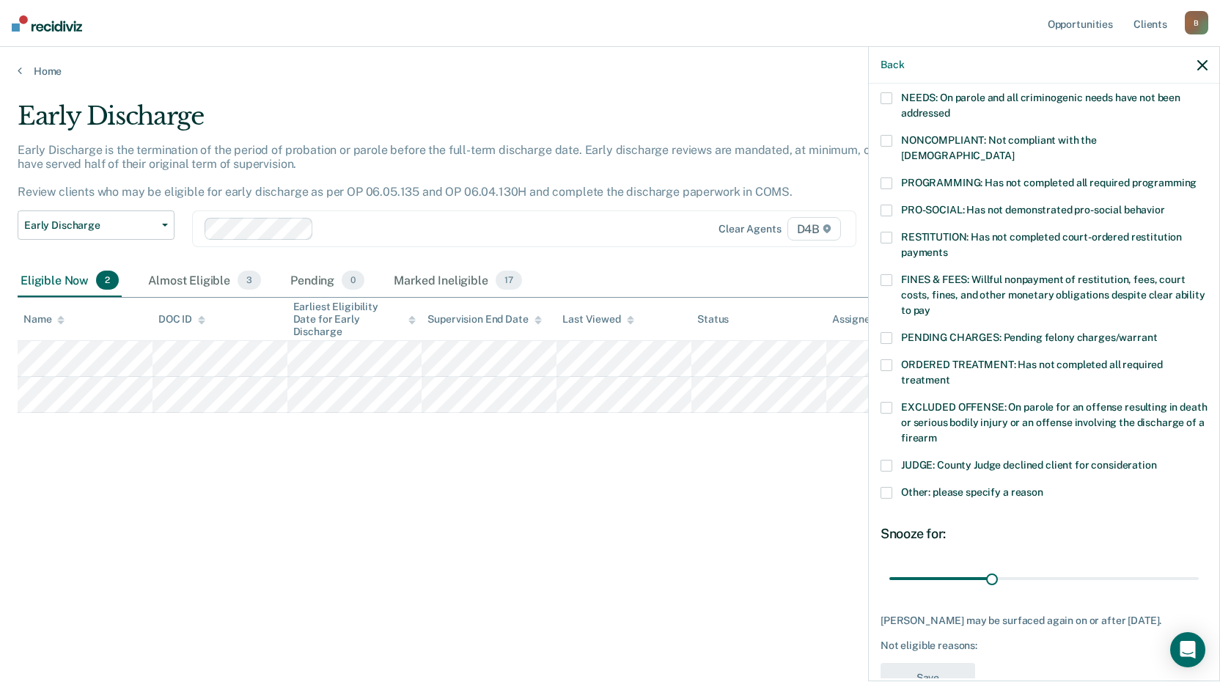
scroll to position [270, 0]
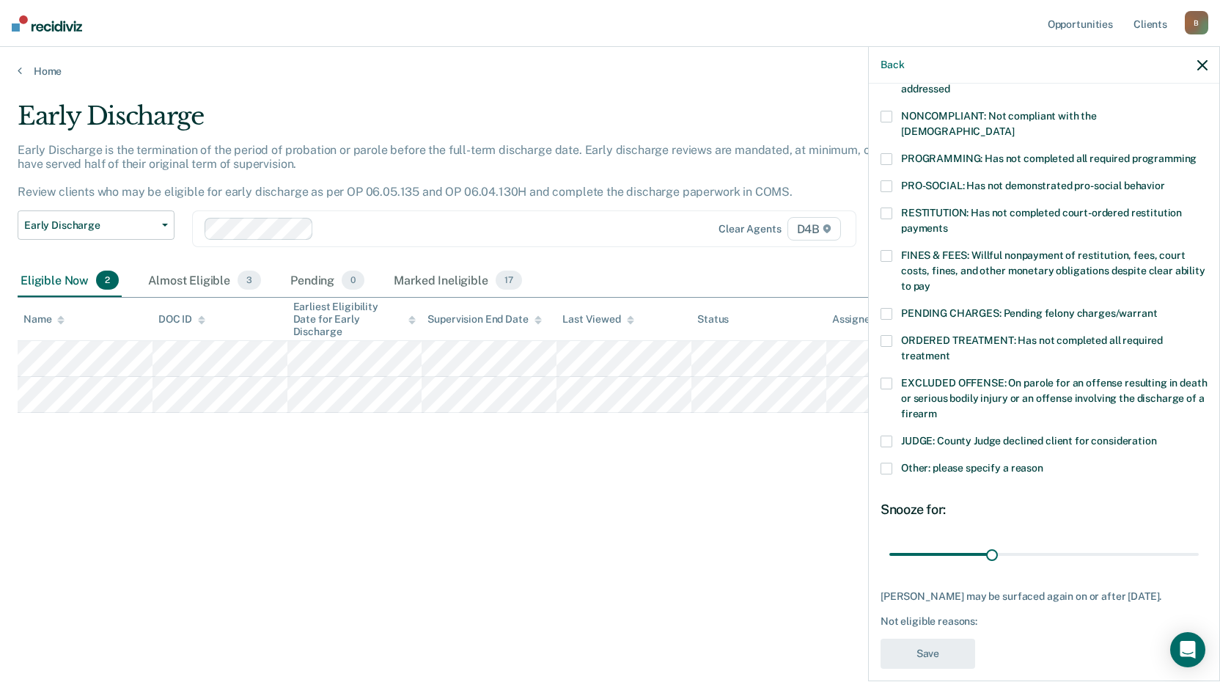
click at [888, 462] on span at bounding box center [886, 468] width 12 height 12
click at [1043, 462] on input "Other: please specify a reason" at bounding box center [1043, 462] width 0 height 0
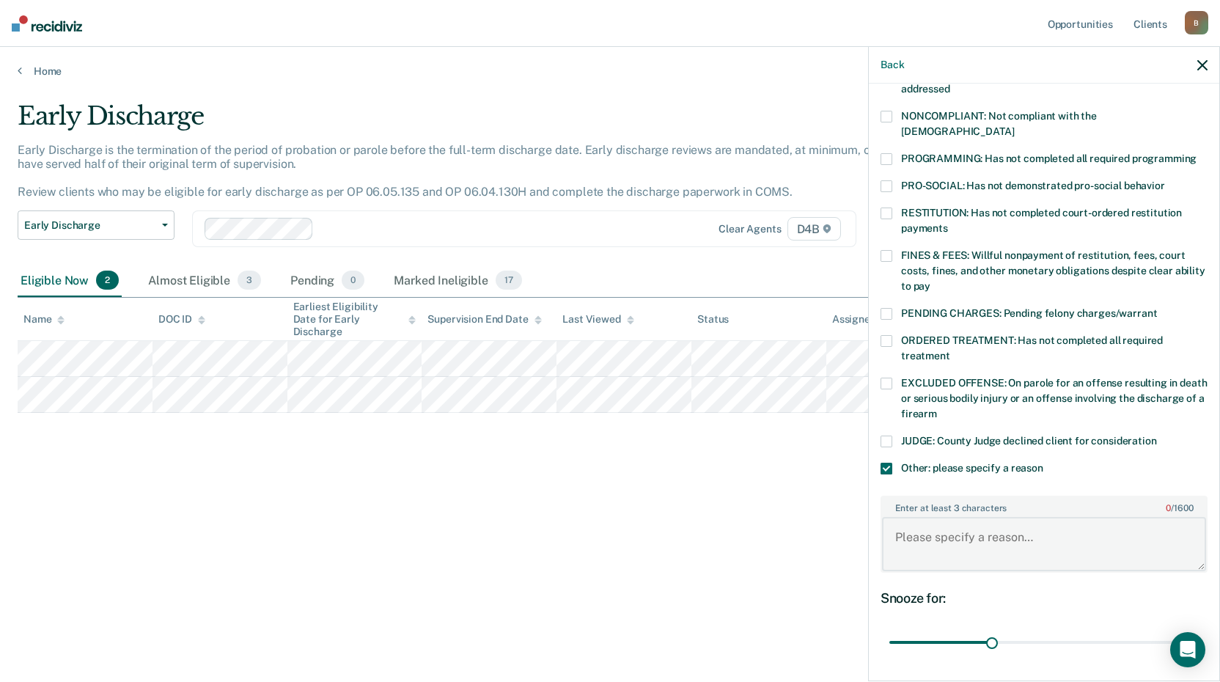
click at [925, 519] on textarea "Enter at least 3 characters 0 / 1600" at bounding box center [1044, 544] width 324 height 54
type textarea "SAI"
drag, startPoint x: 989, startPoint y: 627, endPoint x: 1196, endPoint y: 630, distance: 206.7
type input "90"
click at [1196, 630] on input "range" at bounding box center [1043, 643] width 309 height 26
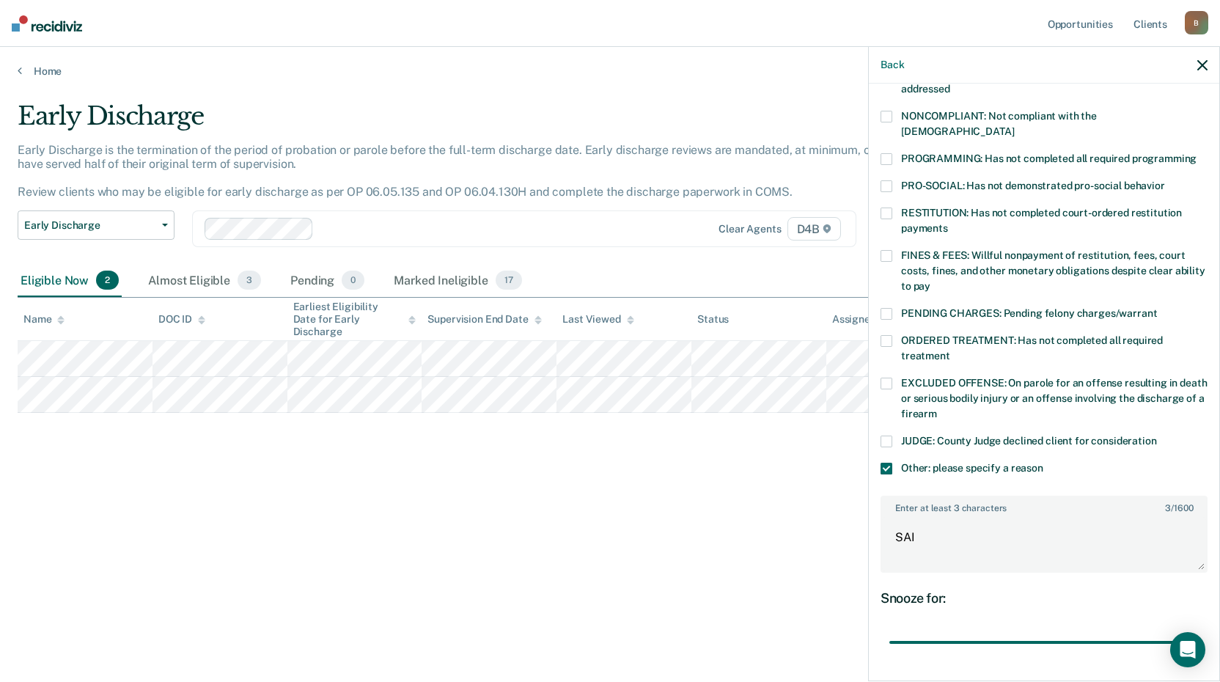
scroll to position [358, 0]
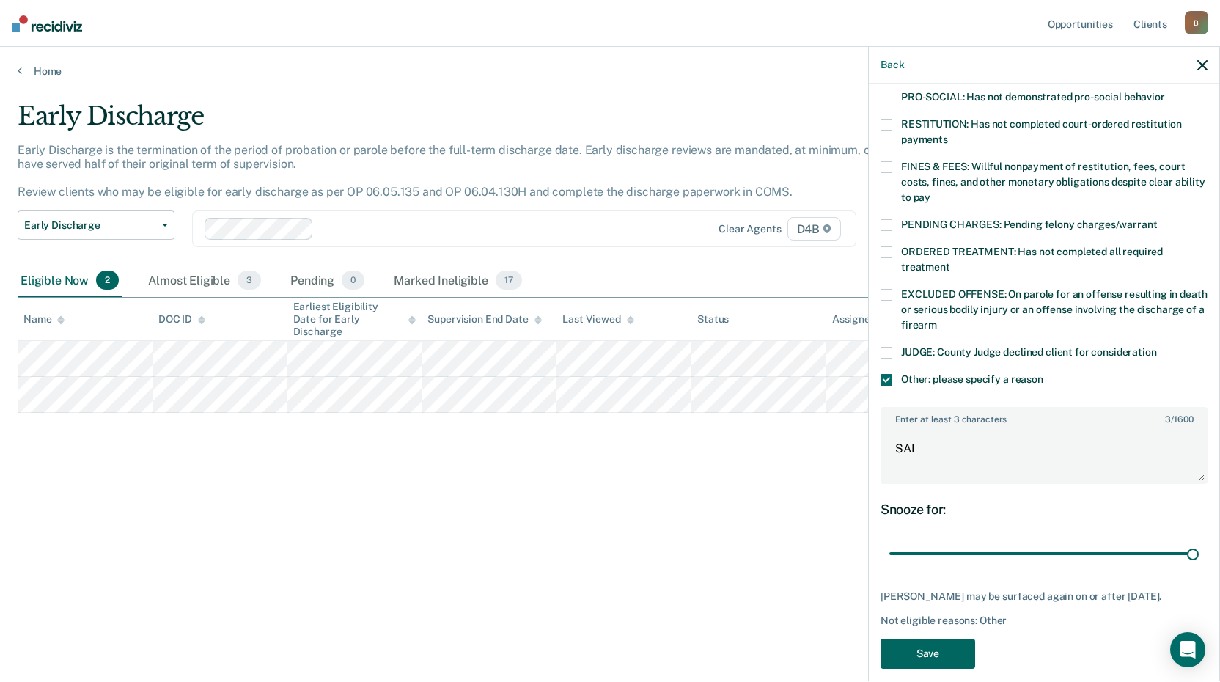
click at [943, 638] on button "Save" at bounding box center [927, 653] width 95 height 30
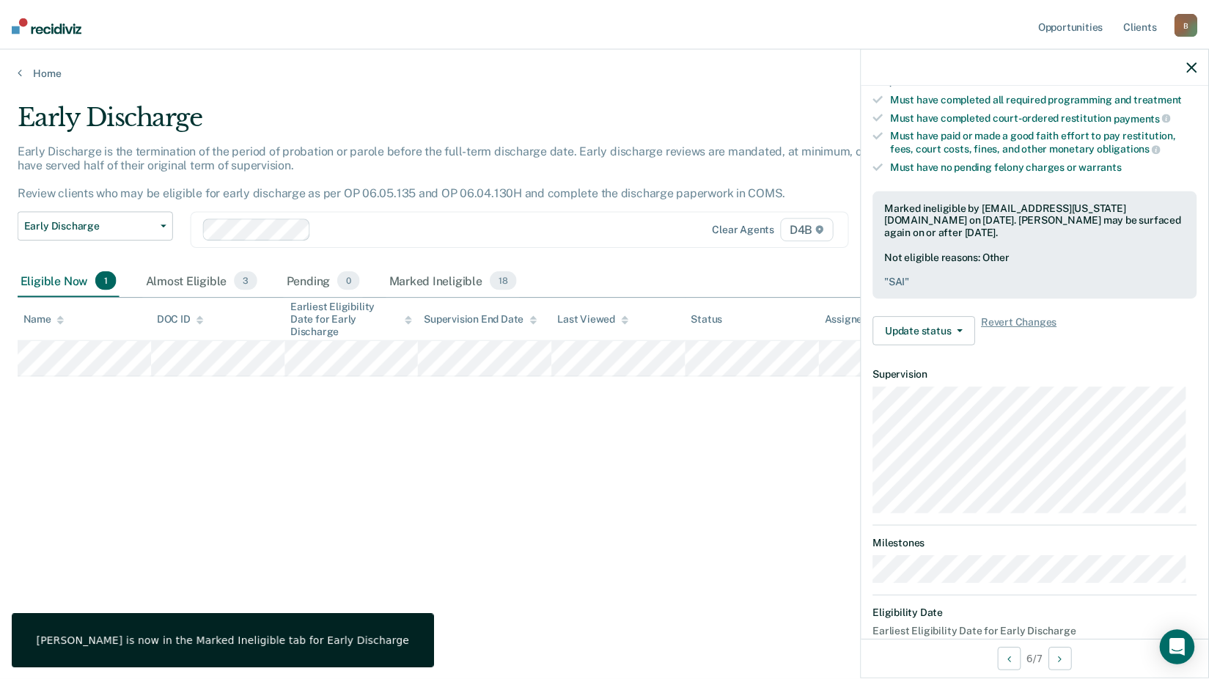
scroll to position [267, 0]
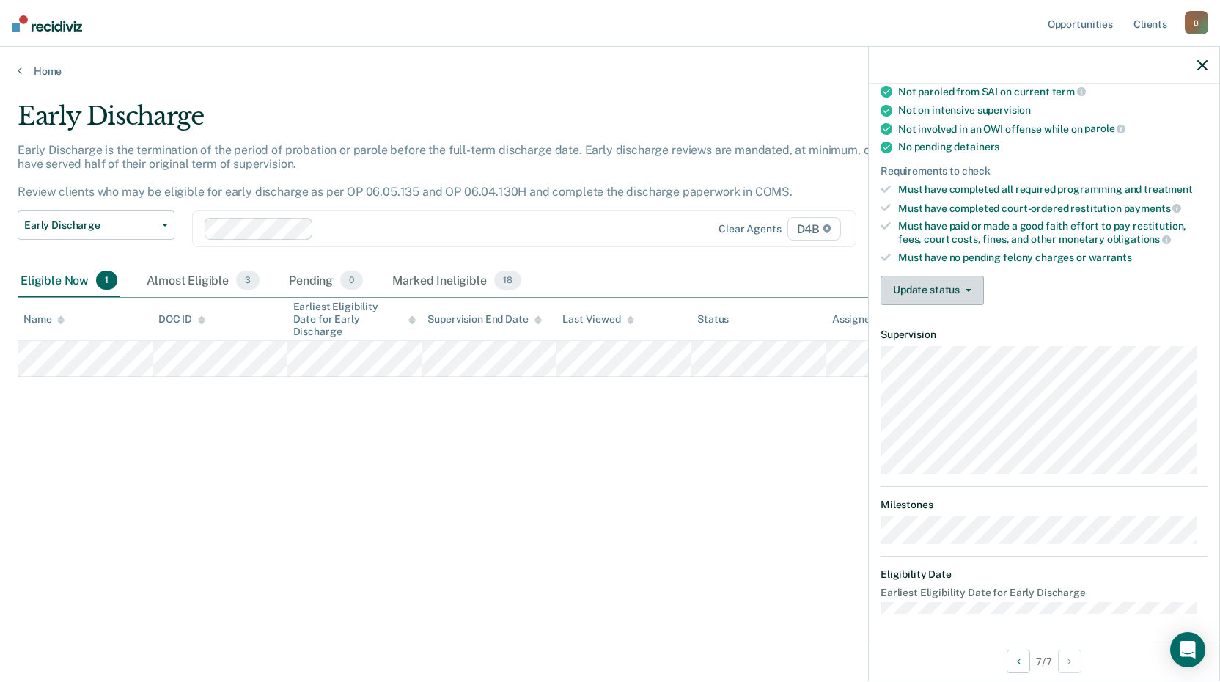
click at [969, 285] on button "Update status" at bounding box center [931, 290] width 103 height 29
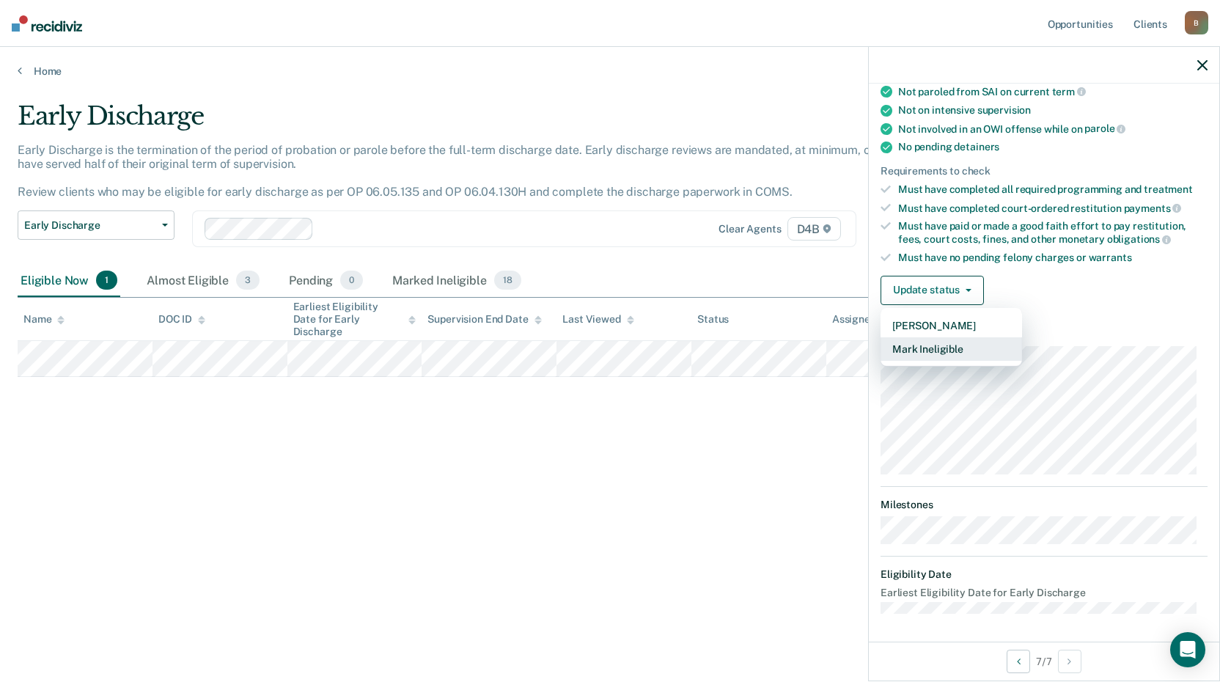
click at [958, 350] on button "Mark Ineligible" at bounding box center [950, 348] width 141 height 23
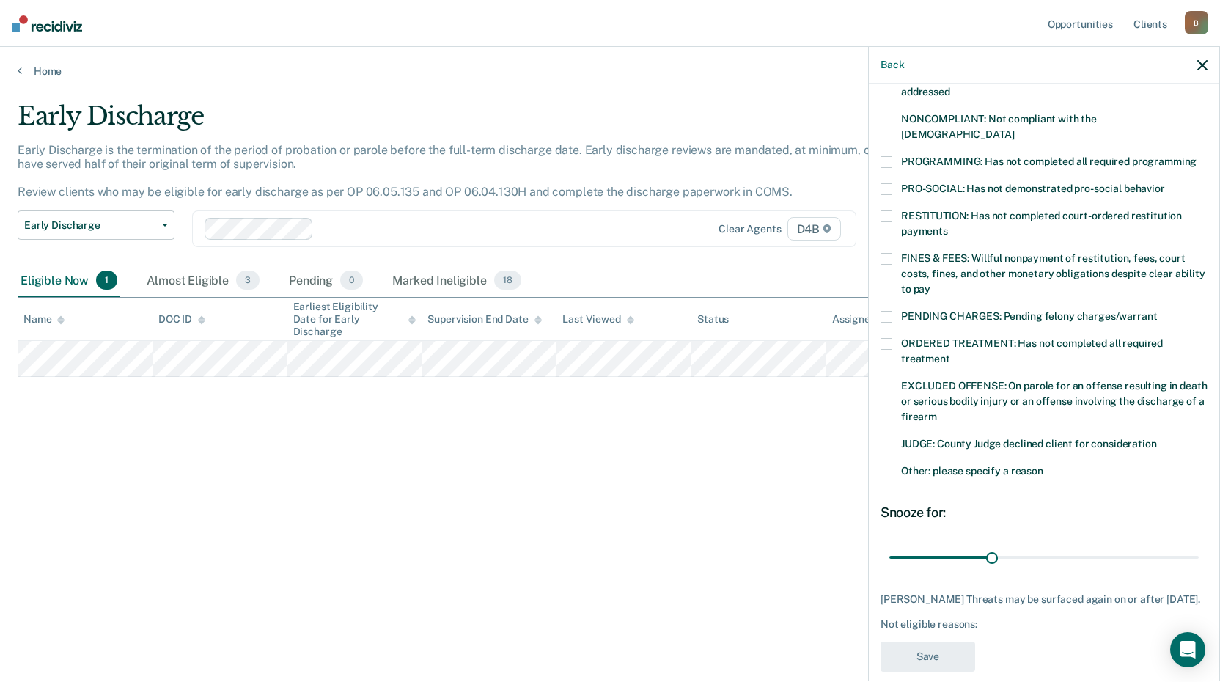
click at [885, 253] on span at bounding box center [886, 259] width 12 height 12
click at [930, 284] on input "FINES & FEES: Willful nonpayment of restitution, fees, court costs, fines, and …" at bounding box center [930, 284] width 0 height 0
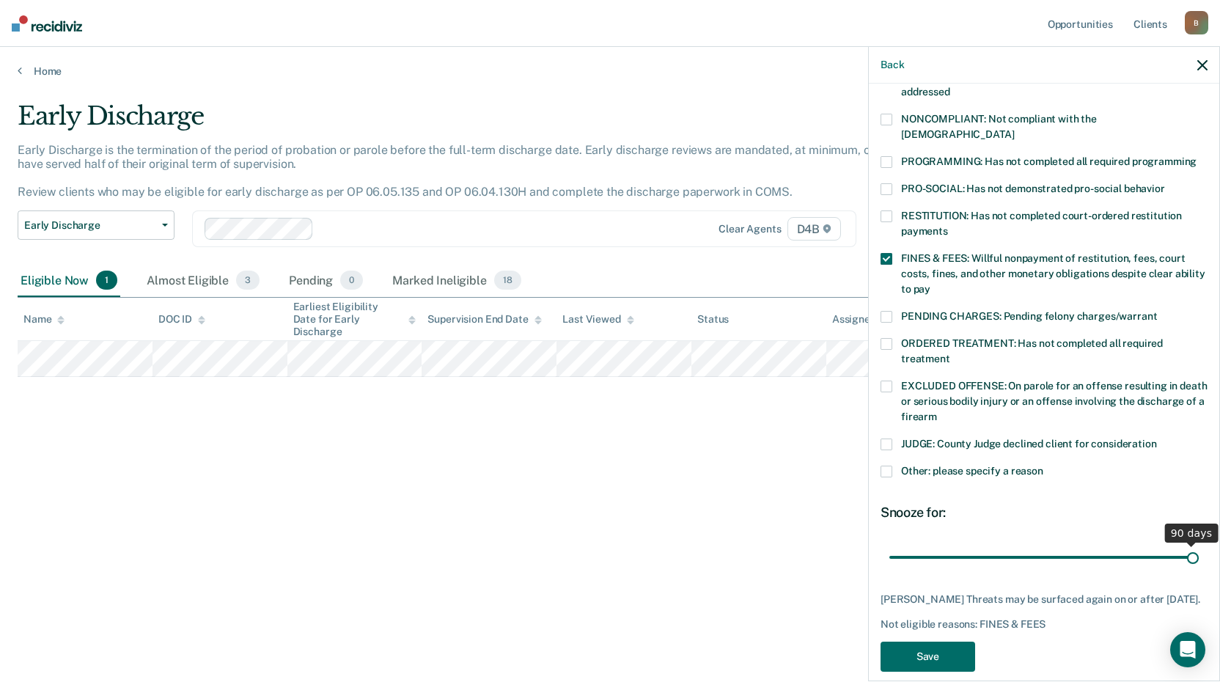
drag, startPoint x: 987, startPoint y: 542, endPoint x: 1271, endPoint y: 528, distance: 284.0
type input "90"
click at [1198, 544] on input "range" at bounding box center [1043, 557] width 309 height 26
click at [932, 652] on button "Save" at bounding box center [927, 656] width 95 height 30
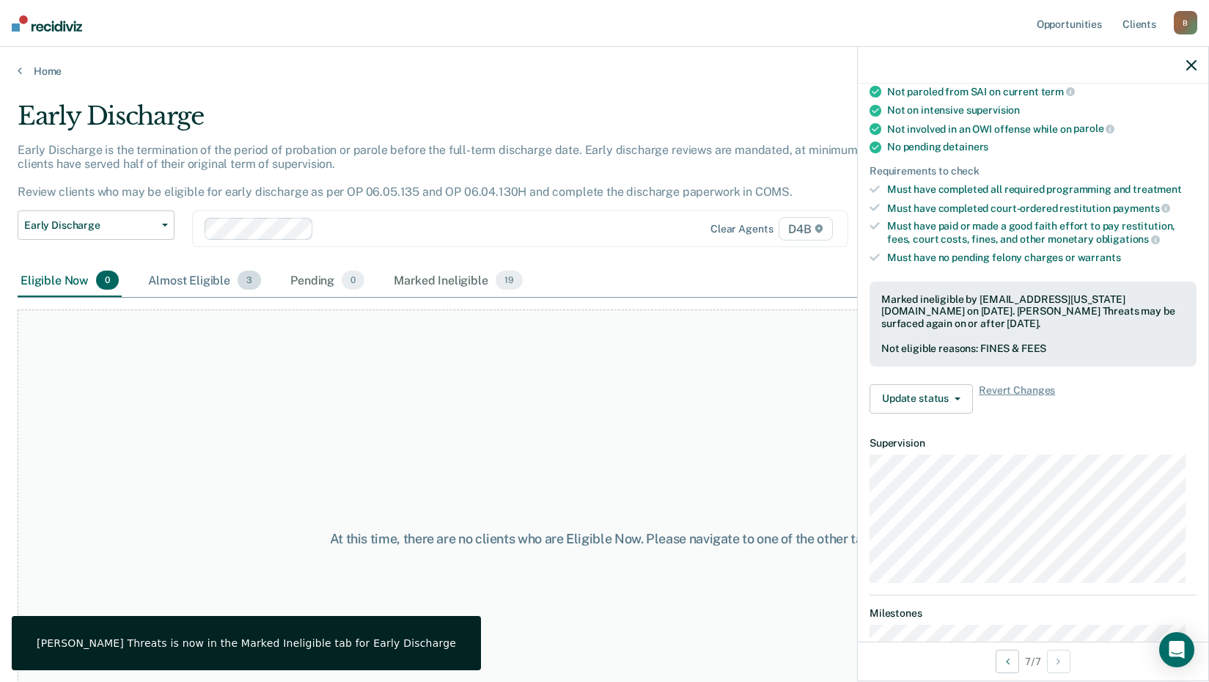
click at [201, 282] on div "Almost Eligible 3" at bounding box center [204, 281] width 119 height 32
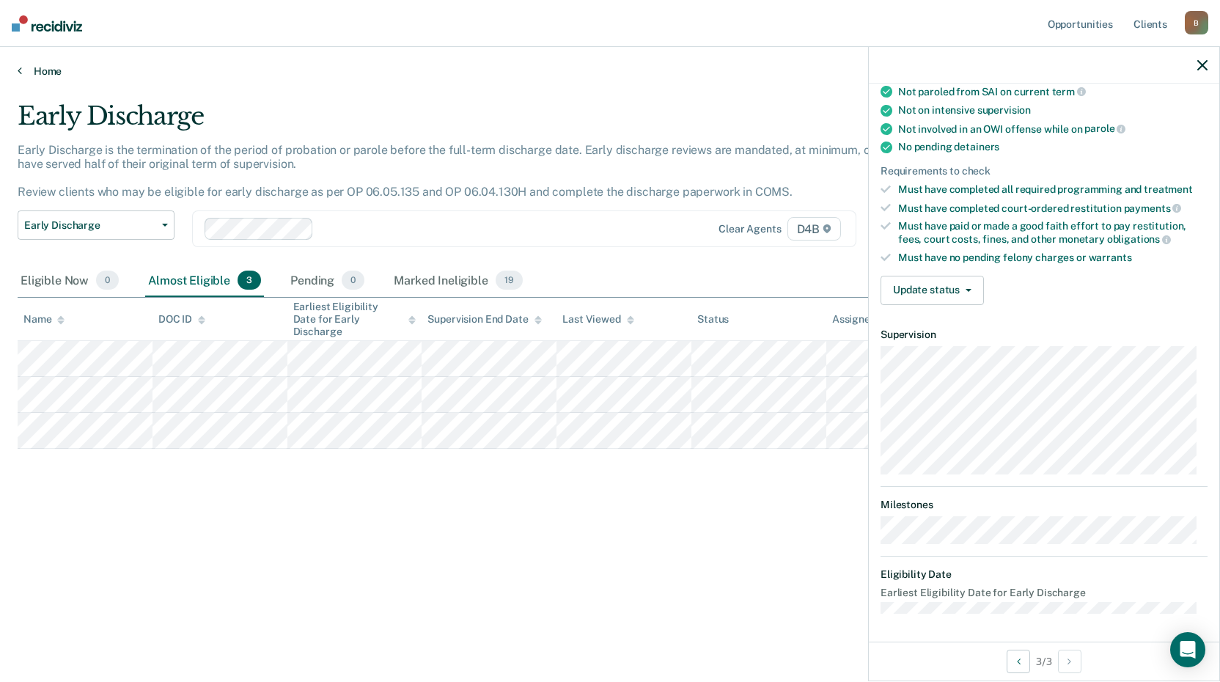
click at [42, 67] on link "Home" at bounding box center [610, 70] width 1184 height 13
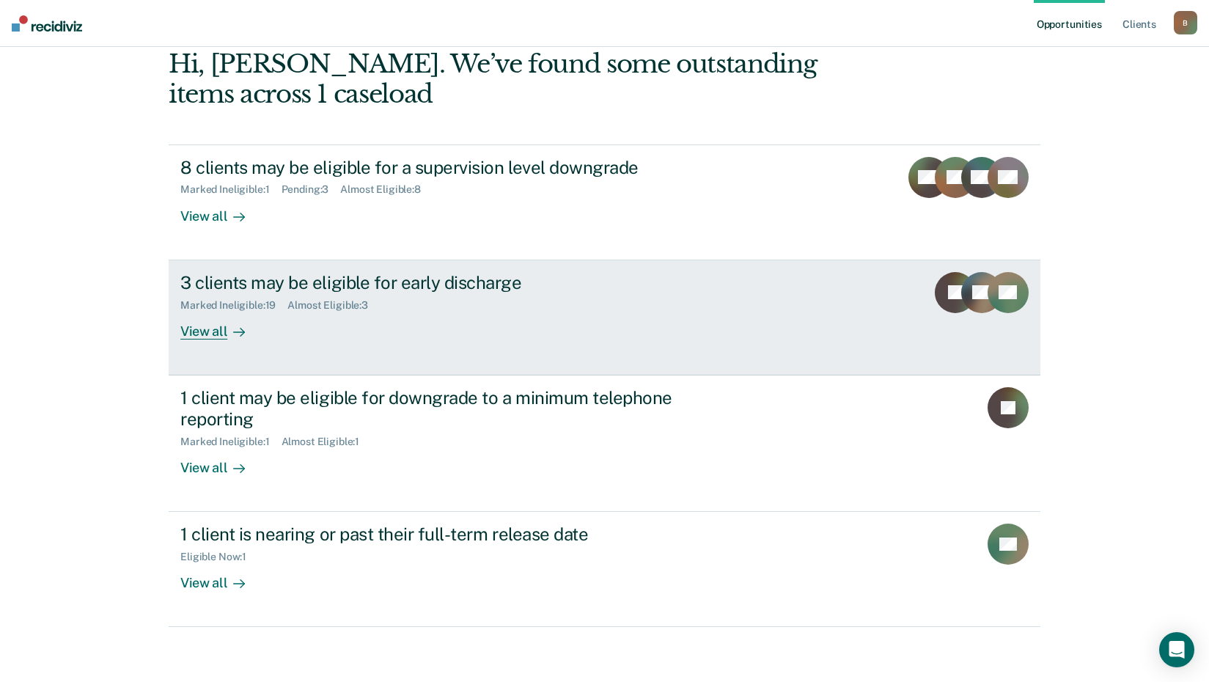
scroll to position [79, 0]
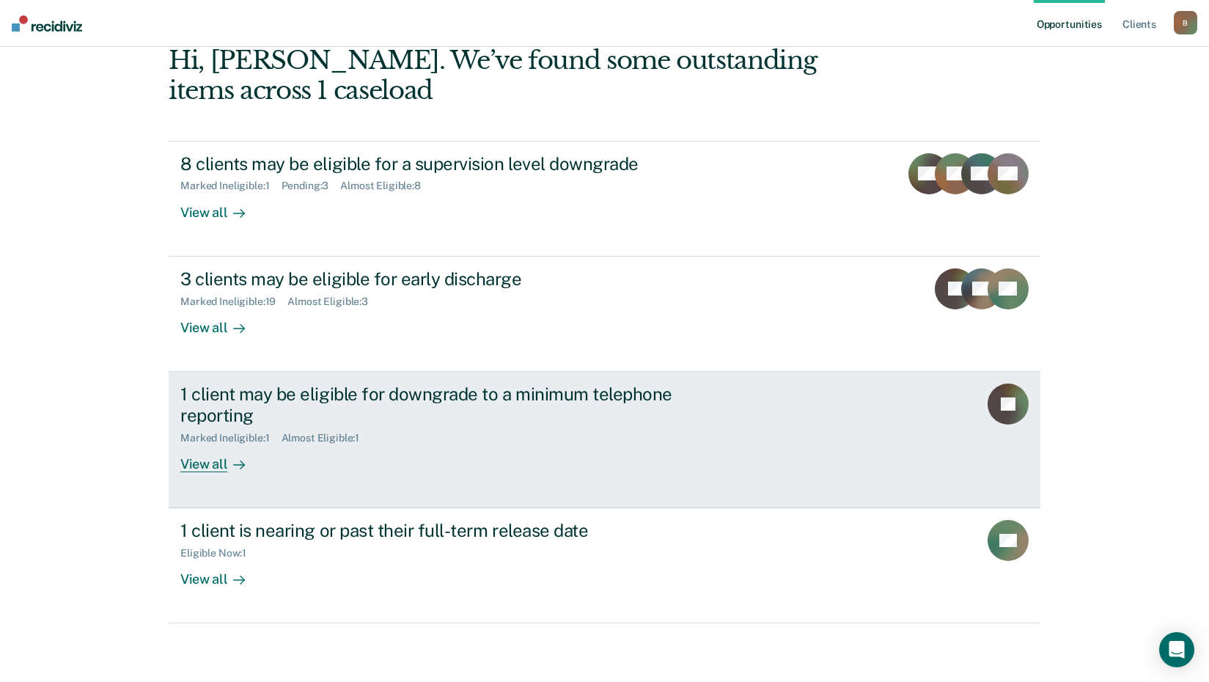
click at [198, 461] on div "View all" at bounding box center [221, 457] width 82 height 29
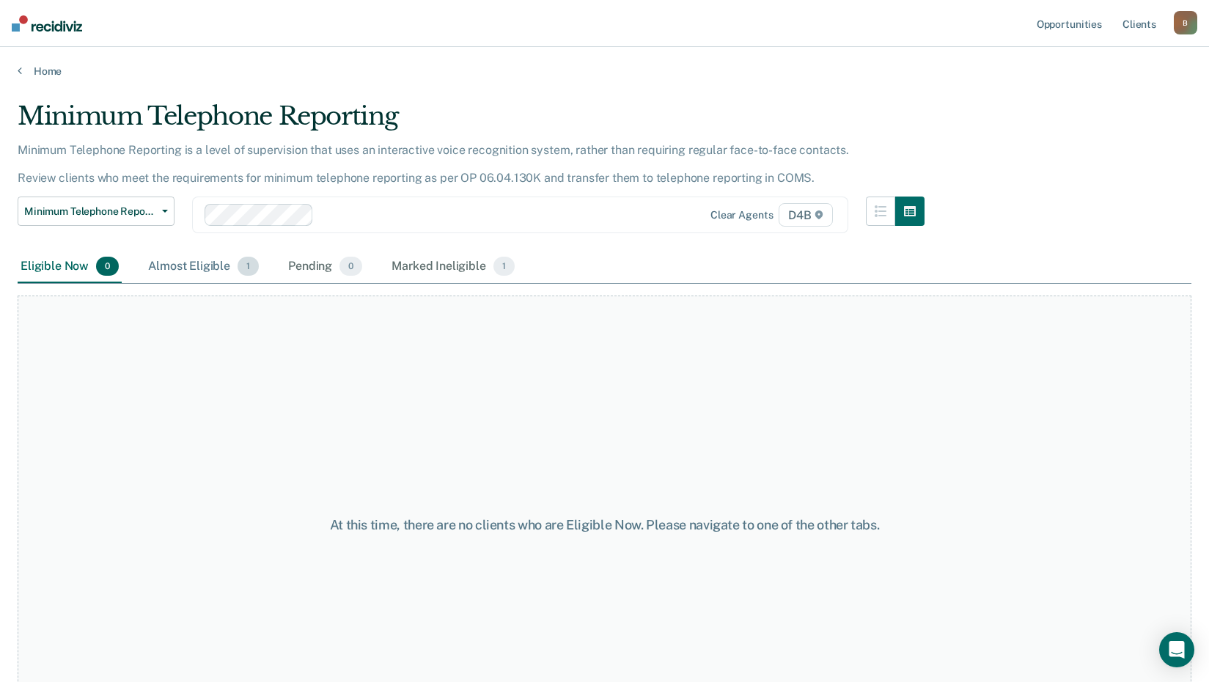
click at [193, 259] on div "Almost Eligible 1" at bounding box center [203, 267] width 117 height 32
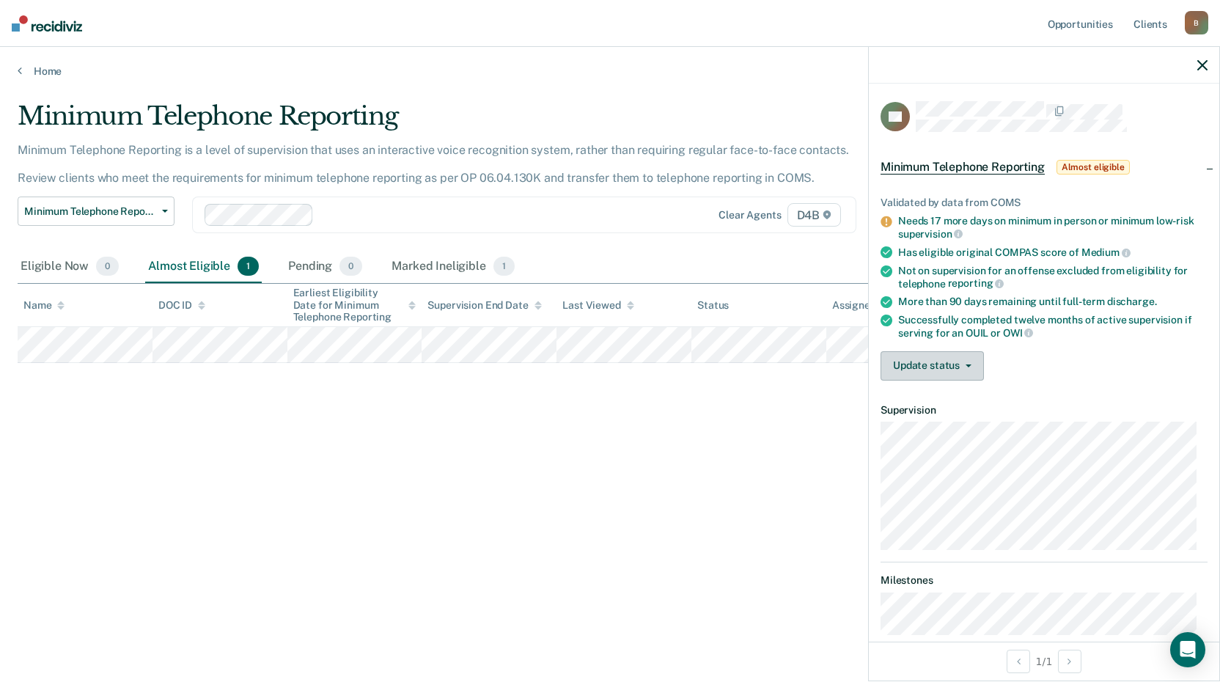
click at [934, 362] on button "Update status" at bounding box center [931, 365] width 103 height 29
click at [788, 373] on div "Minimum Telephone Reporting Minimum Telephone Reporting is a level of supervisi…" at bounding box center [610, 336] width 1184 height 471
click at [520, 405] on div "Minimum Telephone Reporting Minimum Telephone Reporting is a level of supervisi…" at bounding box center [610, 336] width 1184 height 471
click at [1202, 61] on icon "button" at bounding box center [1202, 65] width 10 height 10
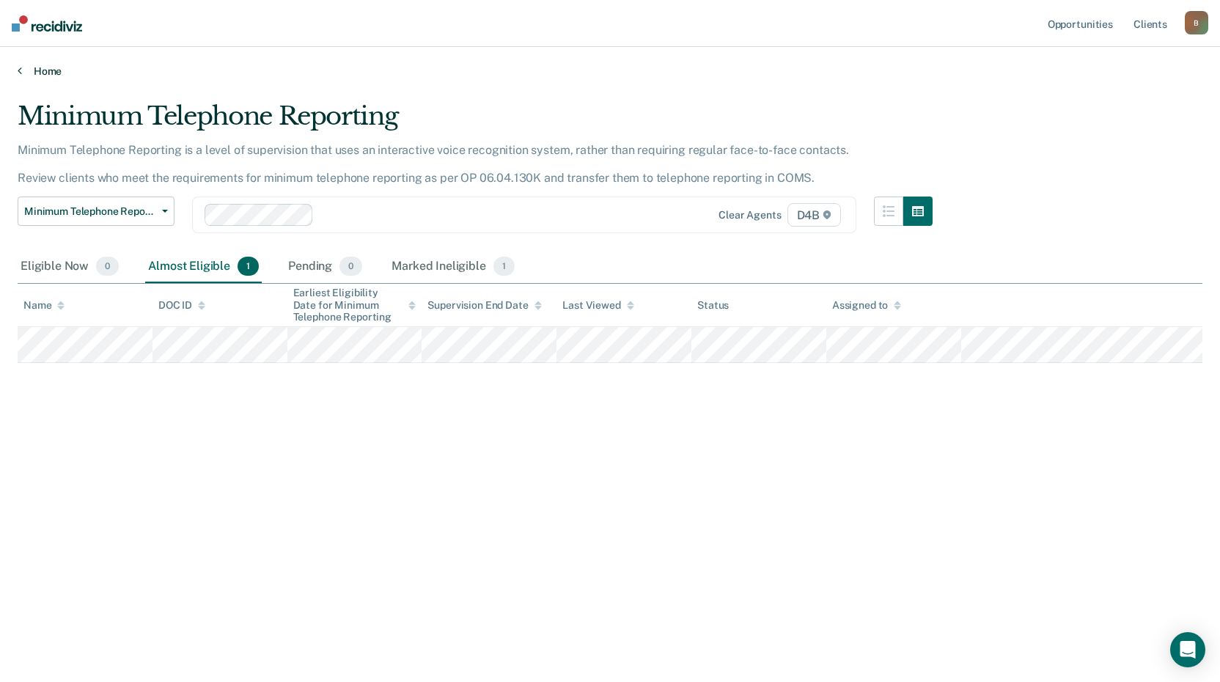
click at [51, 68] on link "Home" at bounding box center [610, 70] width 1184 height 13
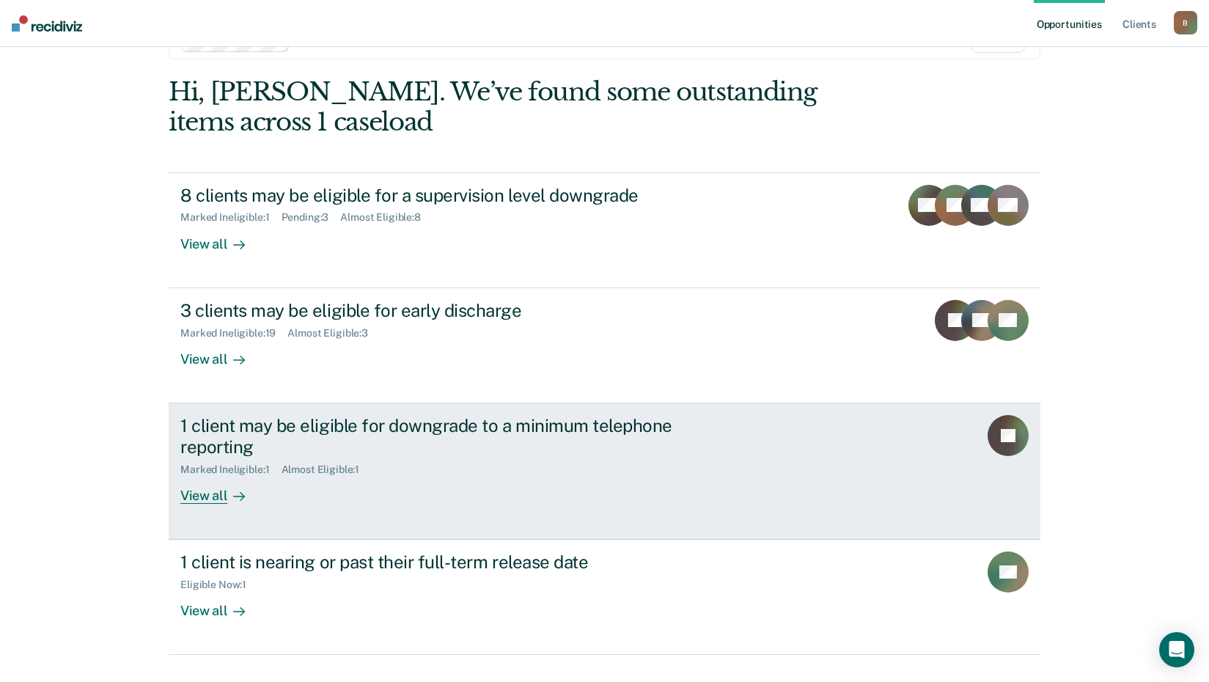
scroll to position [79, 0]
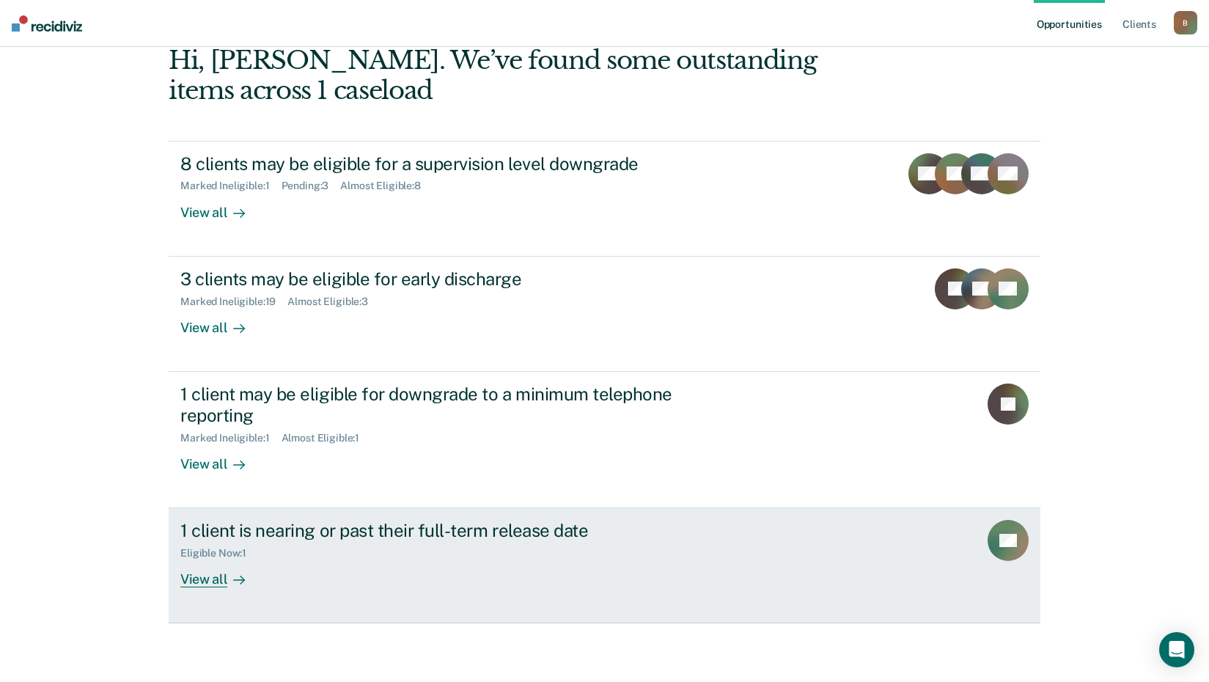
click at [201, 578] on div "View all" at bounding box center [221, 573] width 82 height 29
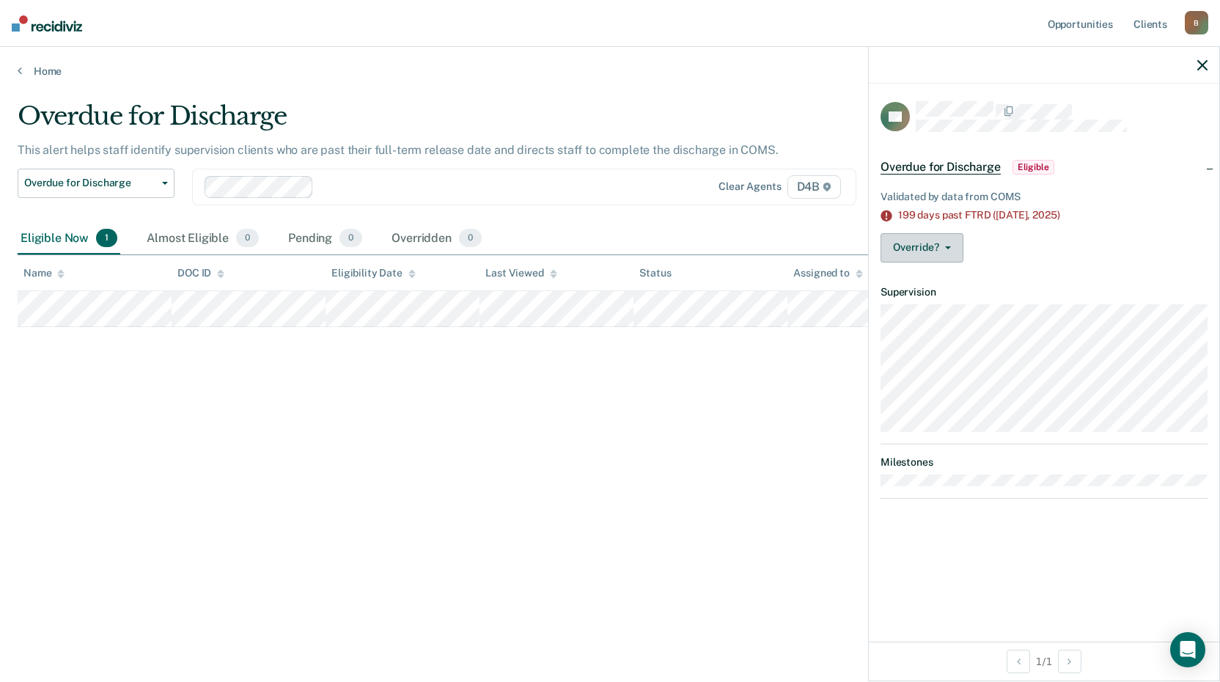
click at [937, 240] on button "Override?" at bounding box center [921, 247] width 83 height 29
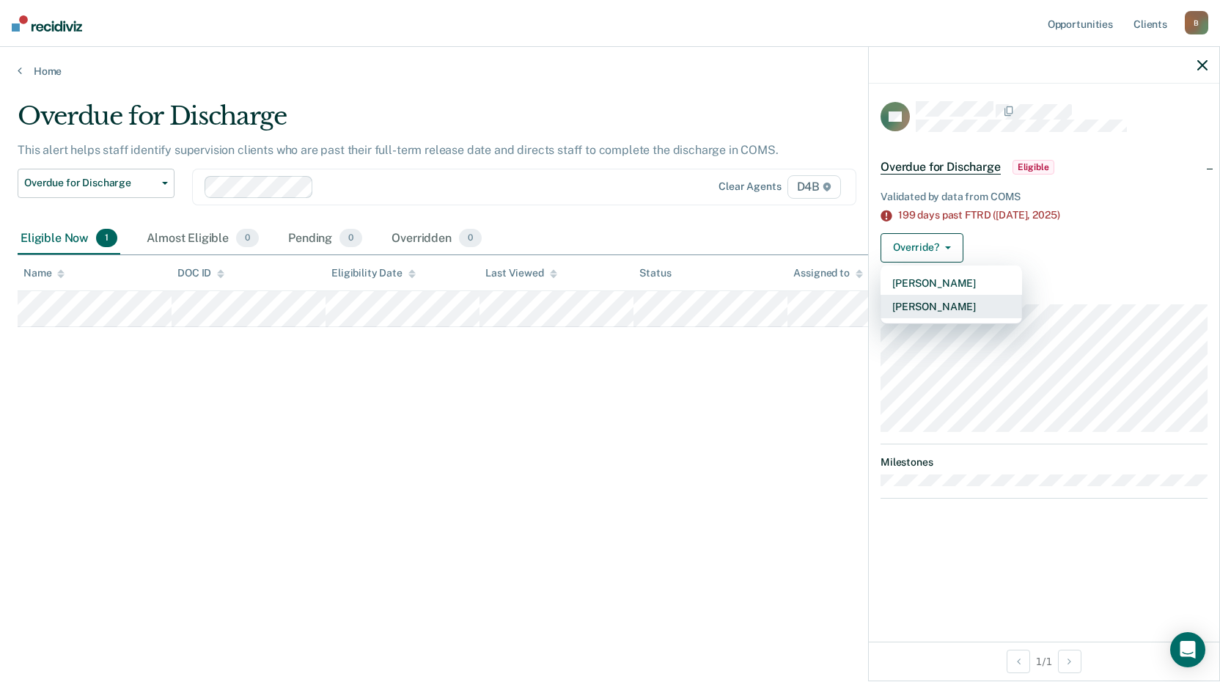
click at [943, 301] on button "[PERSON_NAME]" at bounding box center [950, 306] width 141 height 23
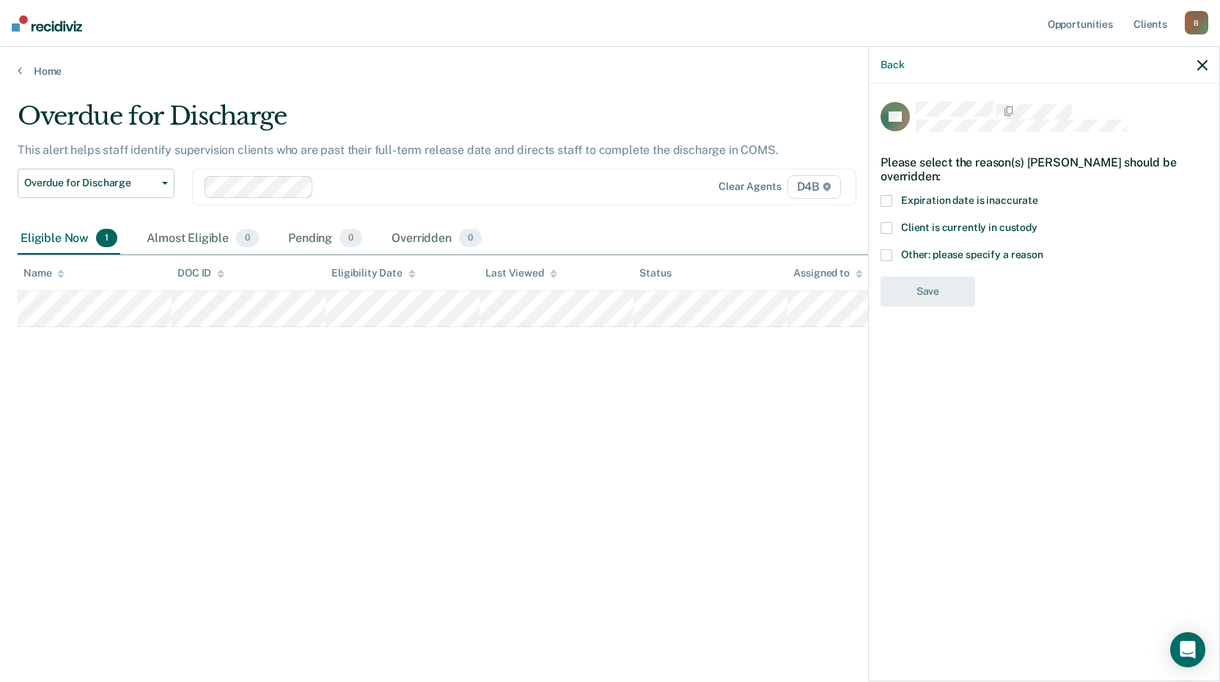
click at [896, 199] on label "Expiration date is inaccurate" at bounding box center [1043, 202] width 327 height 15
click at [1038, 195] on input "Expiration date is inaccurate" at bounding box center [1038, 195] width 0 height 0
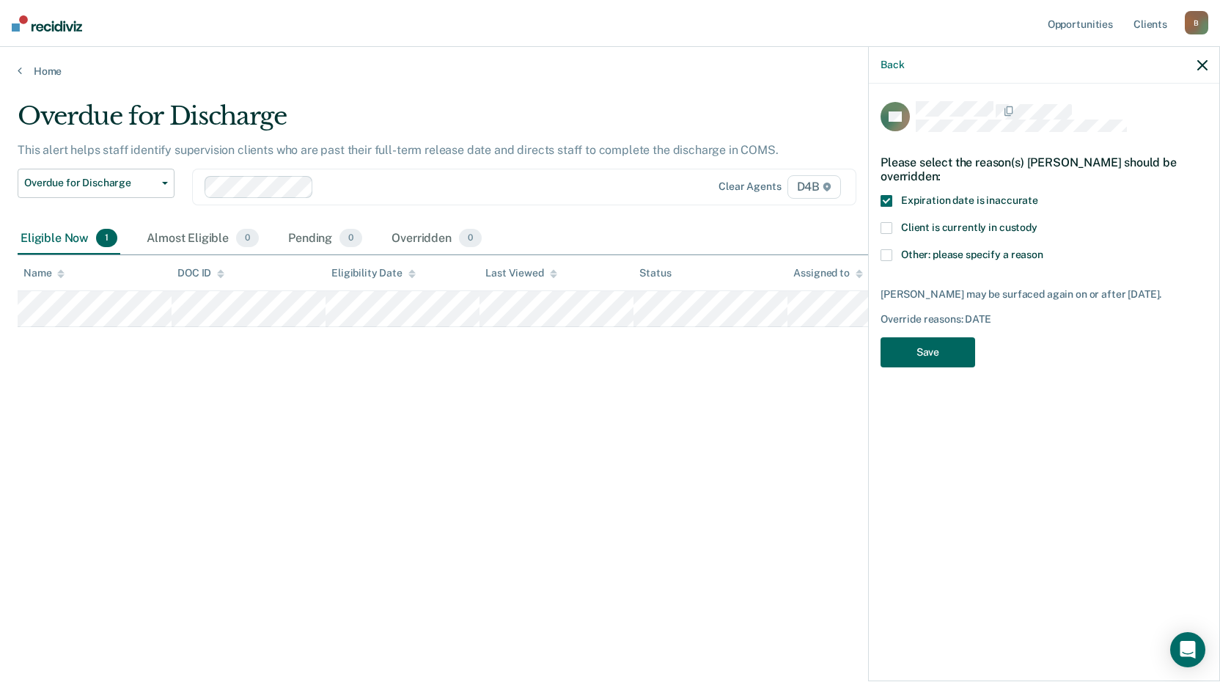
click at [948, 348] on button "Save" at bounding box center [927, 352] width 95 height 30
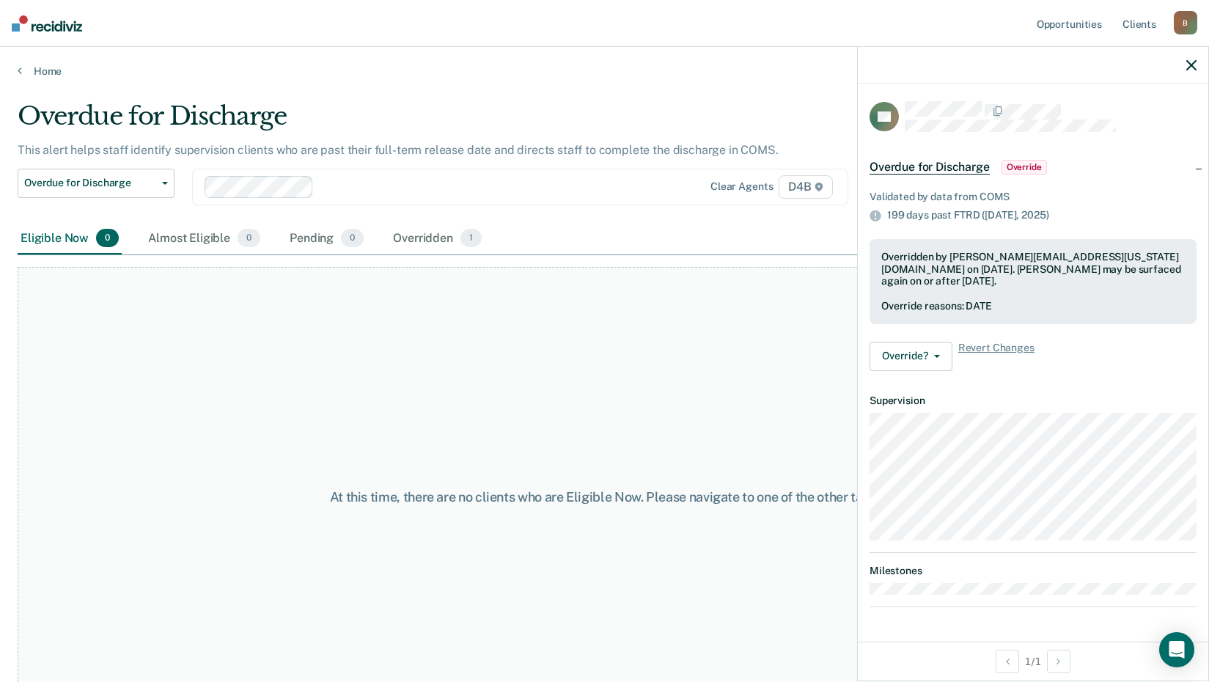
click at [1191, 62] on icon "button" at bounding box center [1191, 65] width 10 height 10
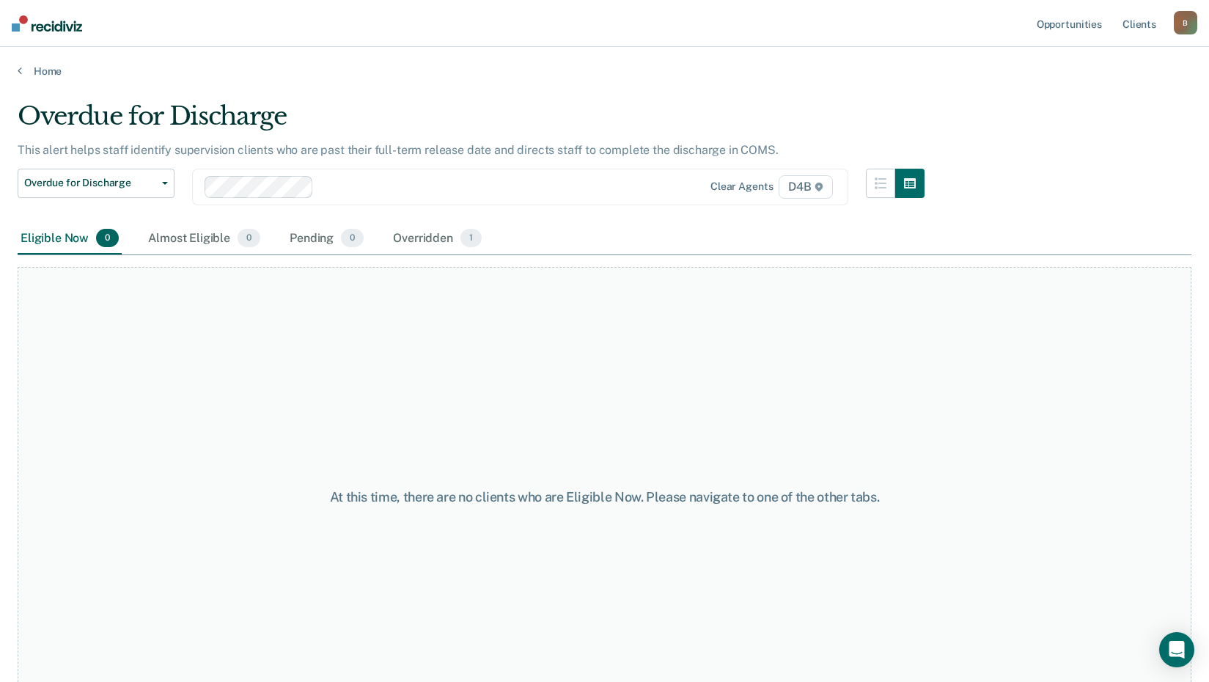
click at [40, 64] on div "Home" at bounding box center [604, 62] width 1209 height 31
click at [44, 68] on link "Home" at bounding box center [604, 70] width 1173 height 13
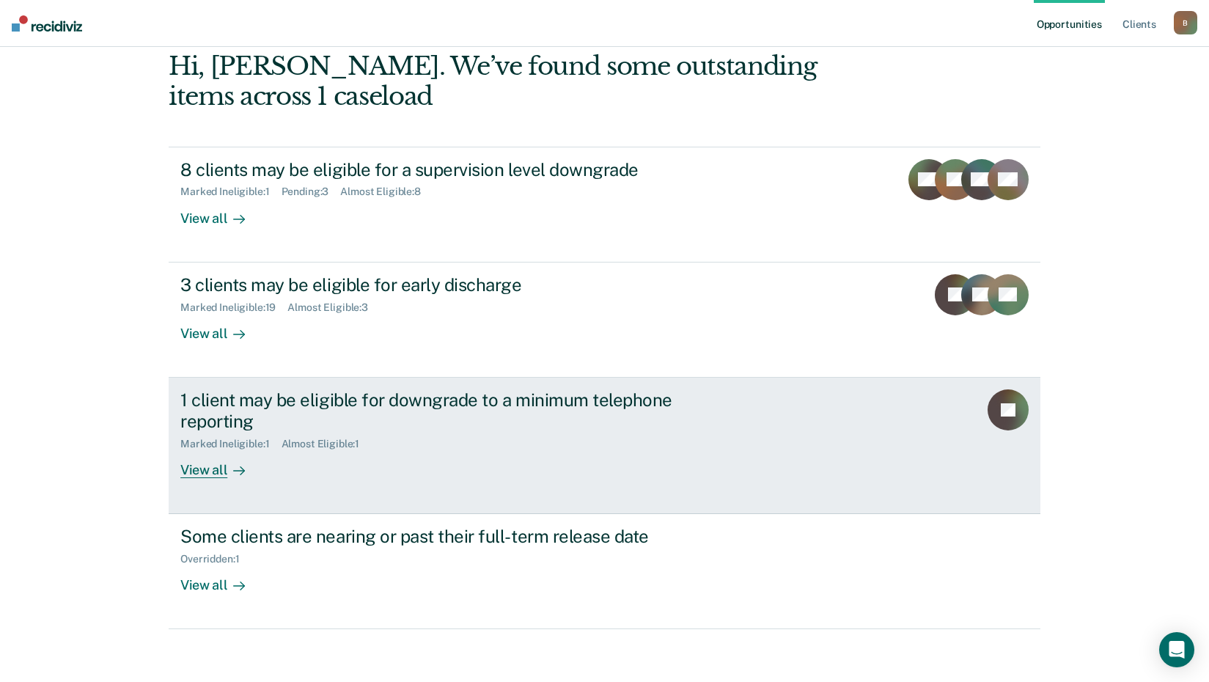
scroll to position [79, 0]
